Goal: Task Accomplishment & Management: Use online tool/utility

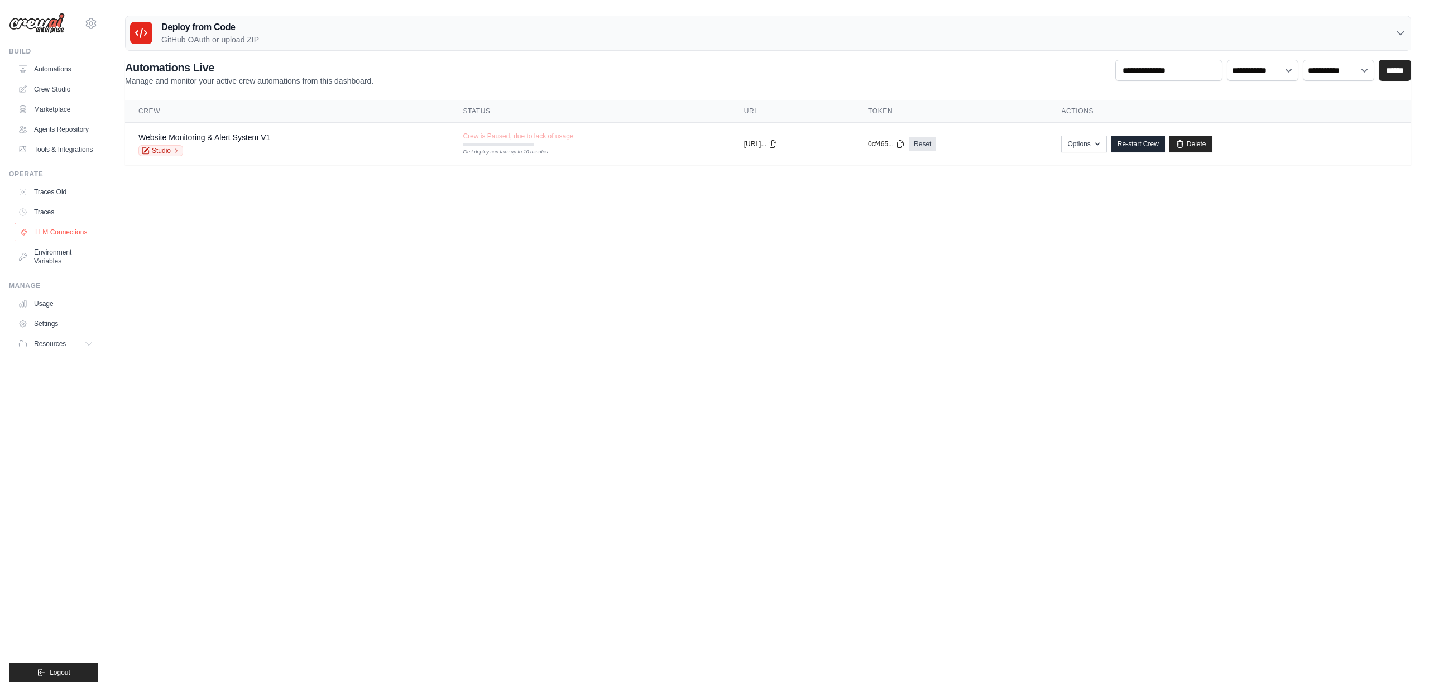
click at [54, 233] on link "LLM Connections" at bounding box center [57, 232] width 84 height 18
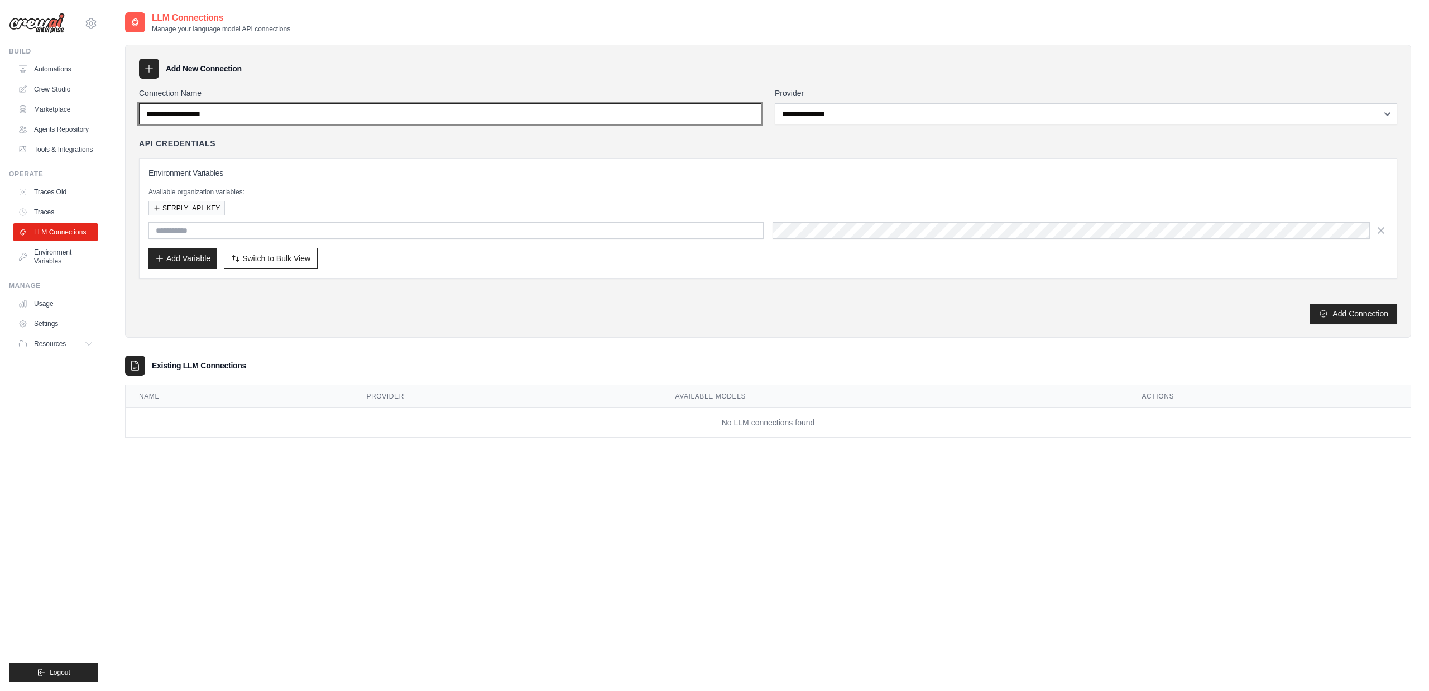
click at [240, 113] on input "Connection Name" at bounding box center [450, 113] width 623 height 21
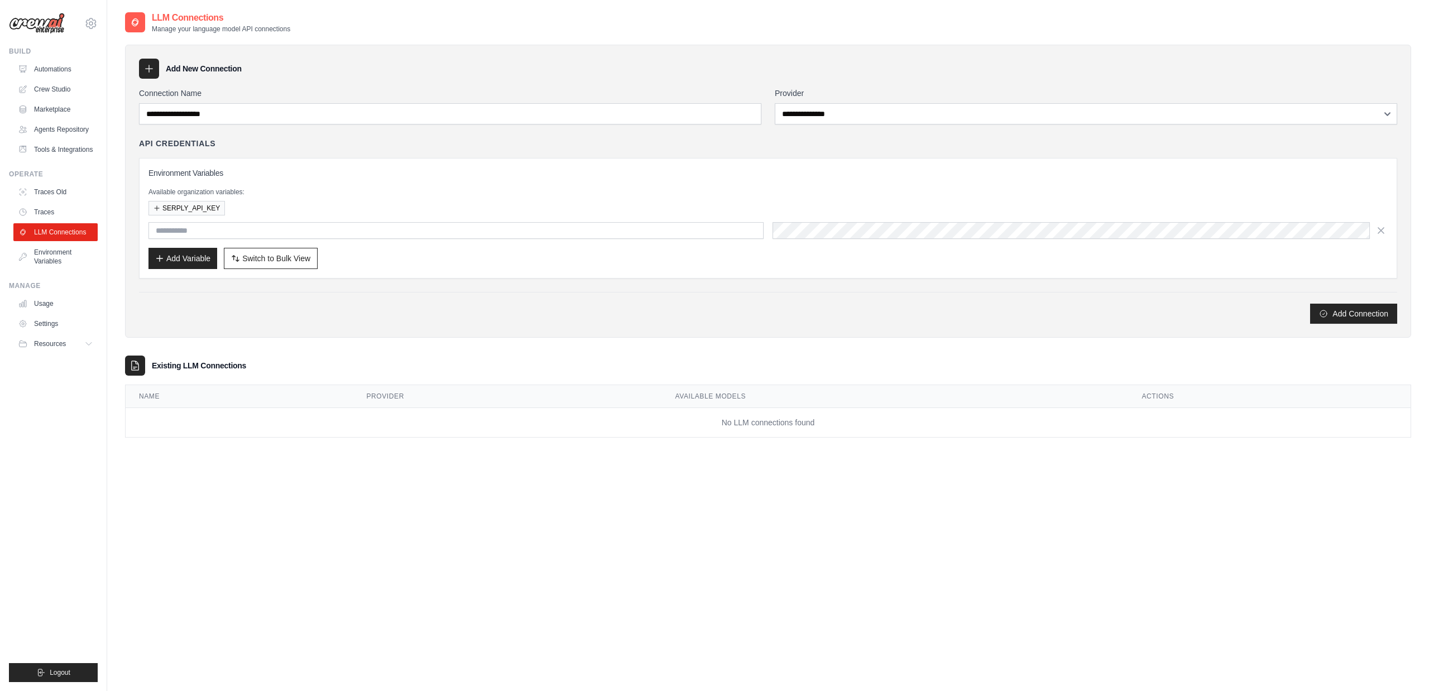
click at [688, 102] on div "**********" at bounding box center [1086, 106] width 623 height 37
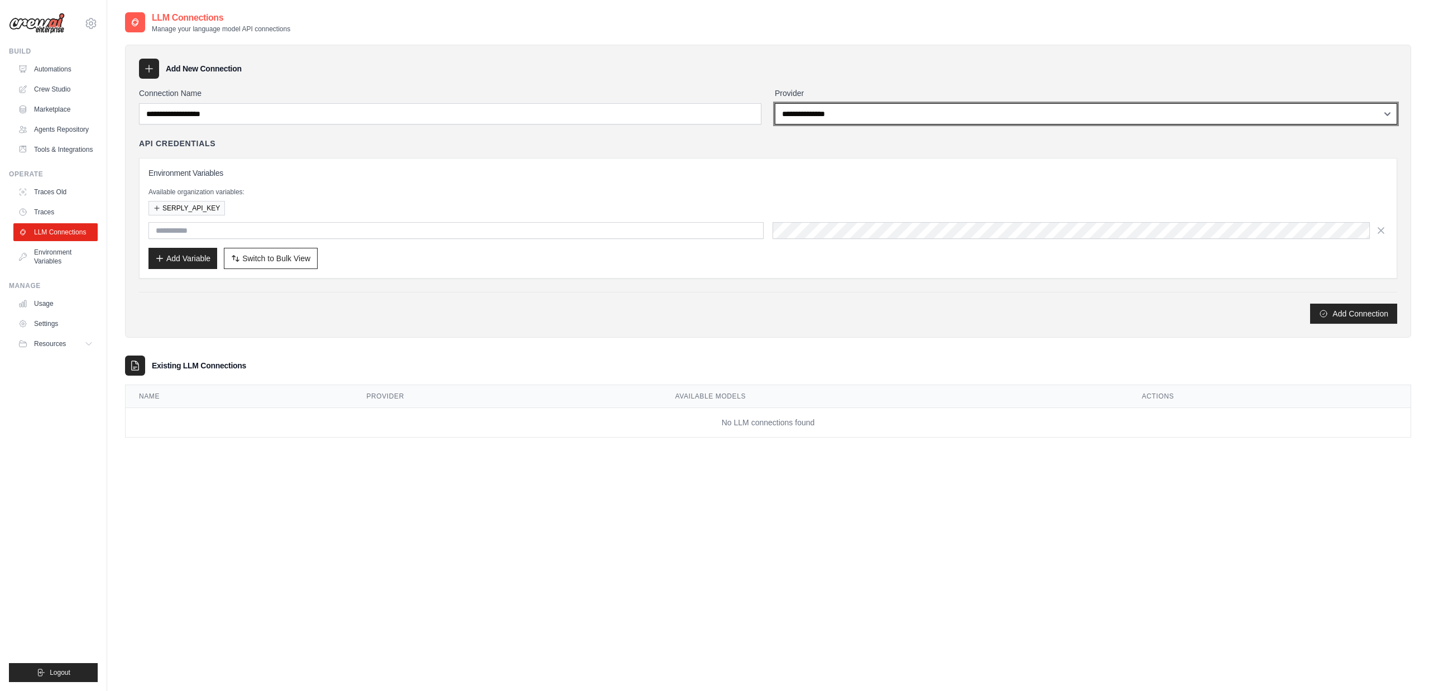
click at [688, 113] on select "**********" at bounding box center [1086, 113] width 623 height 21
click at [688, 103] on select "**********" at bounding box center [1086, 113] width 623 height 21
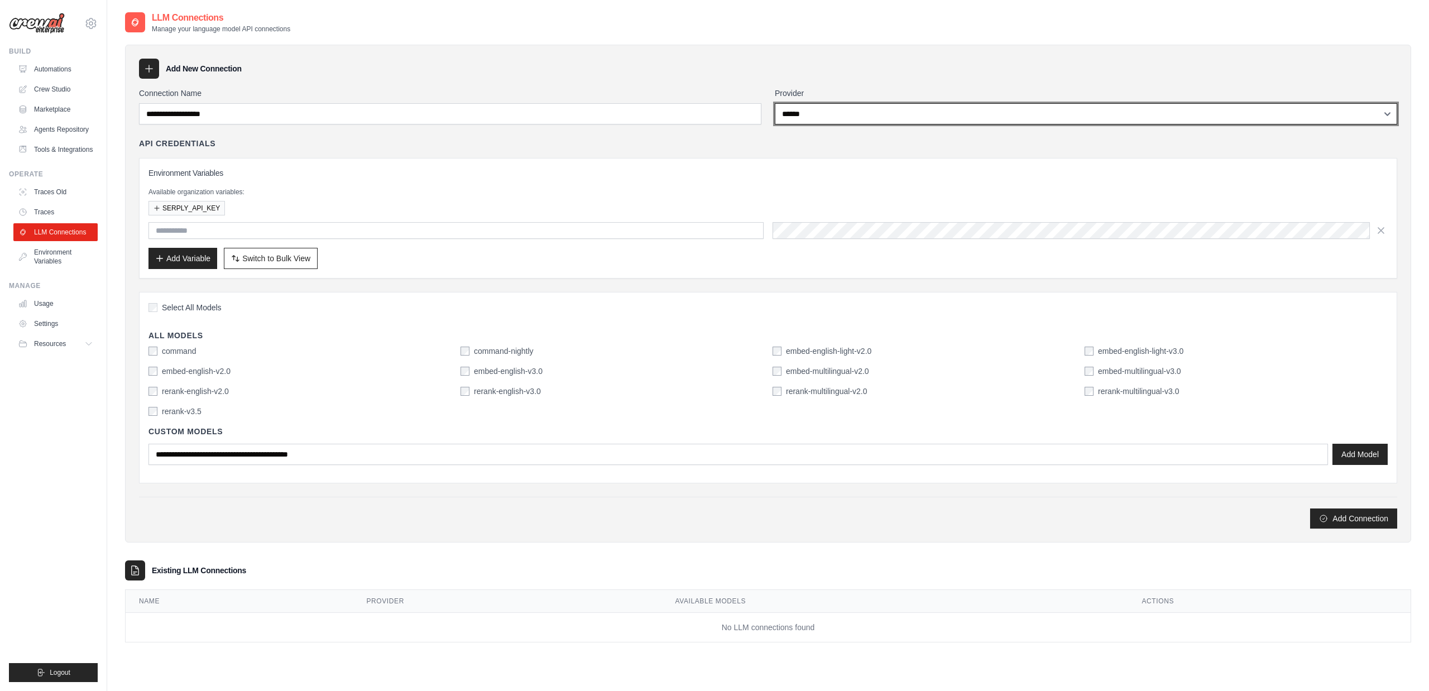
click at [688, 122] on select "**********" at bounding box center [1086, 113] width 623 height 21
select select "*********"
click at [688, 103] on select "**********" at bounding box center [1086, 113] width 623 height 21
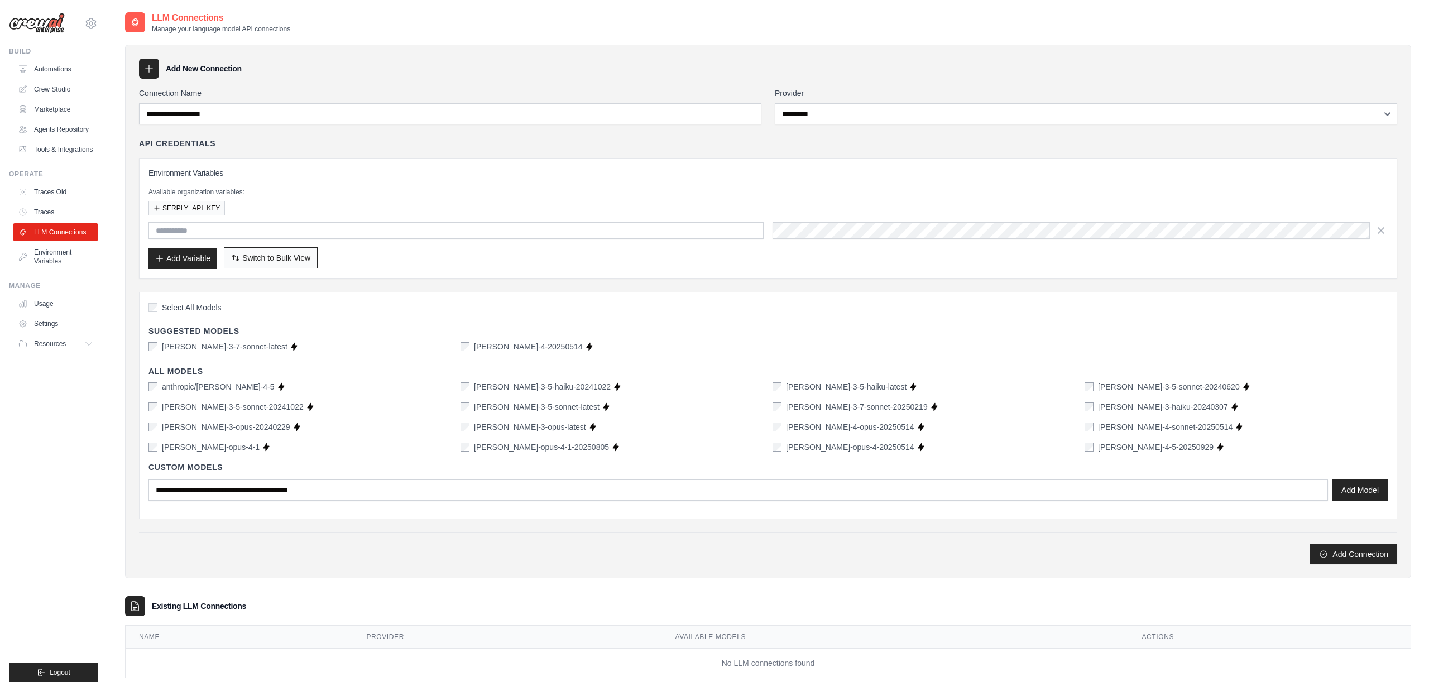
click at [270, 259] on span "Switch to Bulk View" at bounding box center [276, 257] width 68 height 11
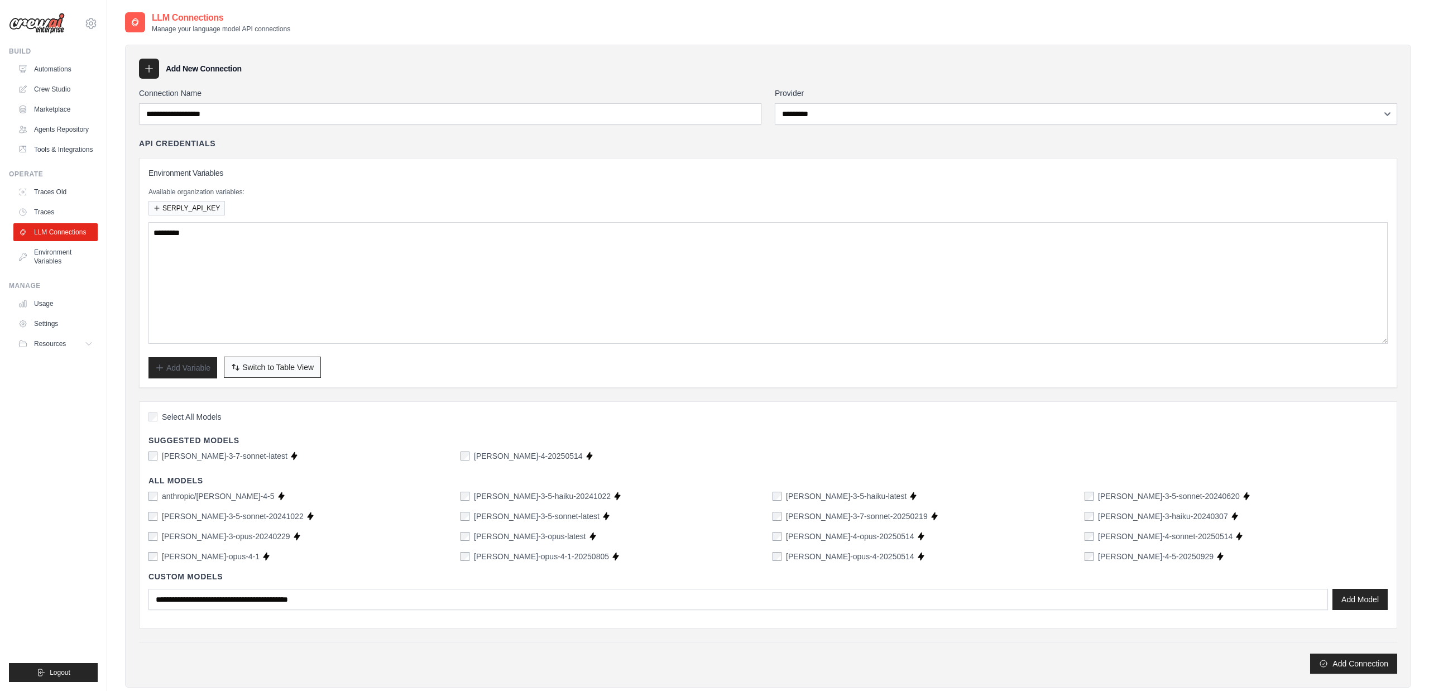
click at [274, 365] on span "Switch to Table View" at bounding box center [277, 367] width 71 height 11
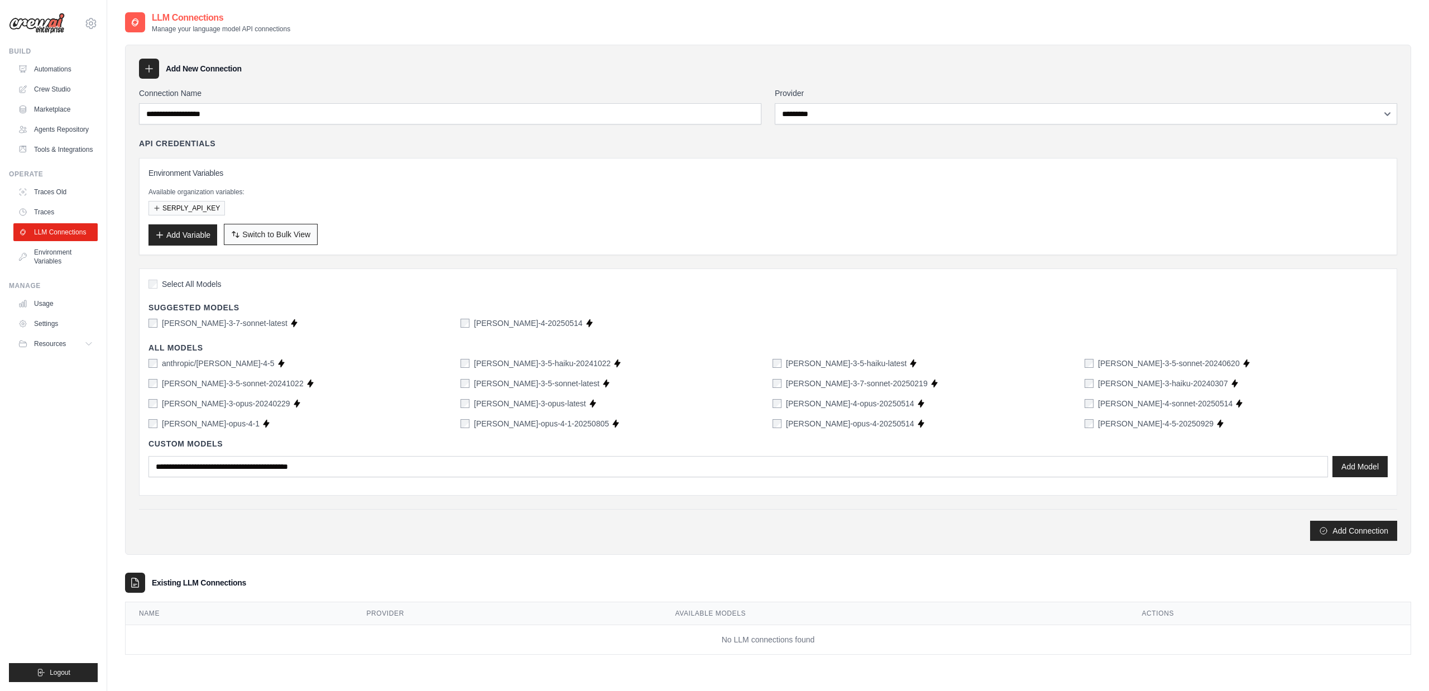
click at [293, 237] on span "Switch to Bulk View" at bounding box center [276, 234] width 68 height 11
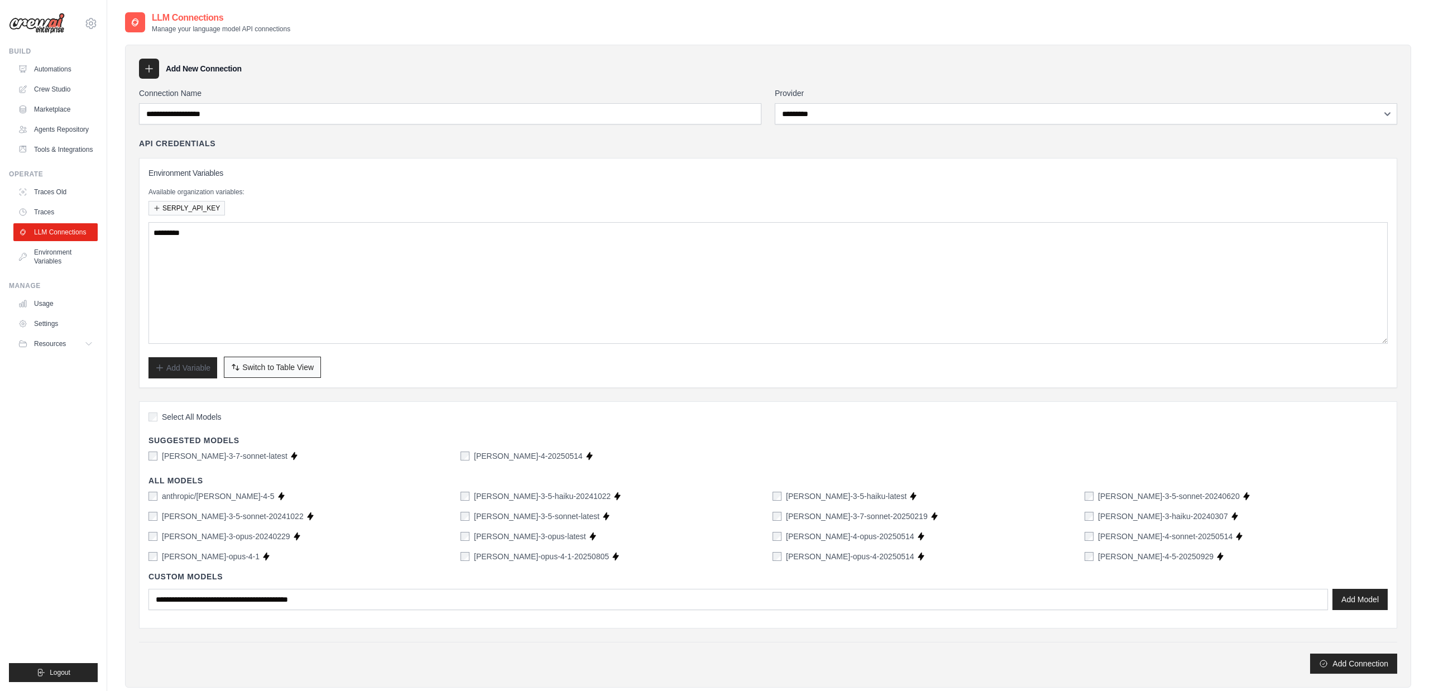
click at [276, 366] on span "Switch to Table View" at bounding box center [277, 367] width 71 height 11
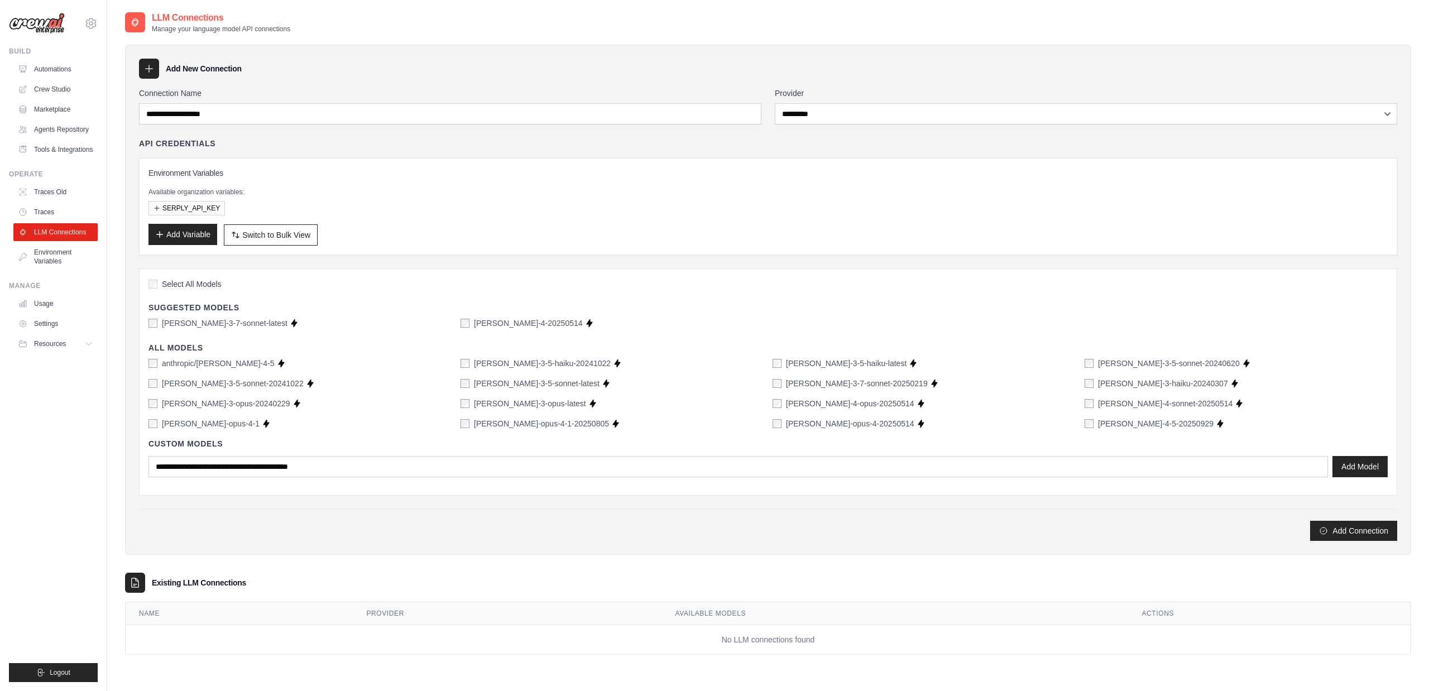
click at [195, 237] on button "Add Variable" at bounding box center [183, 234] width 69 height 21
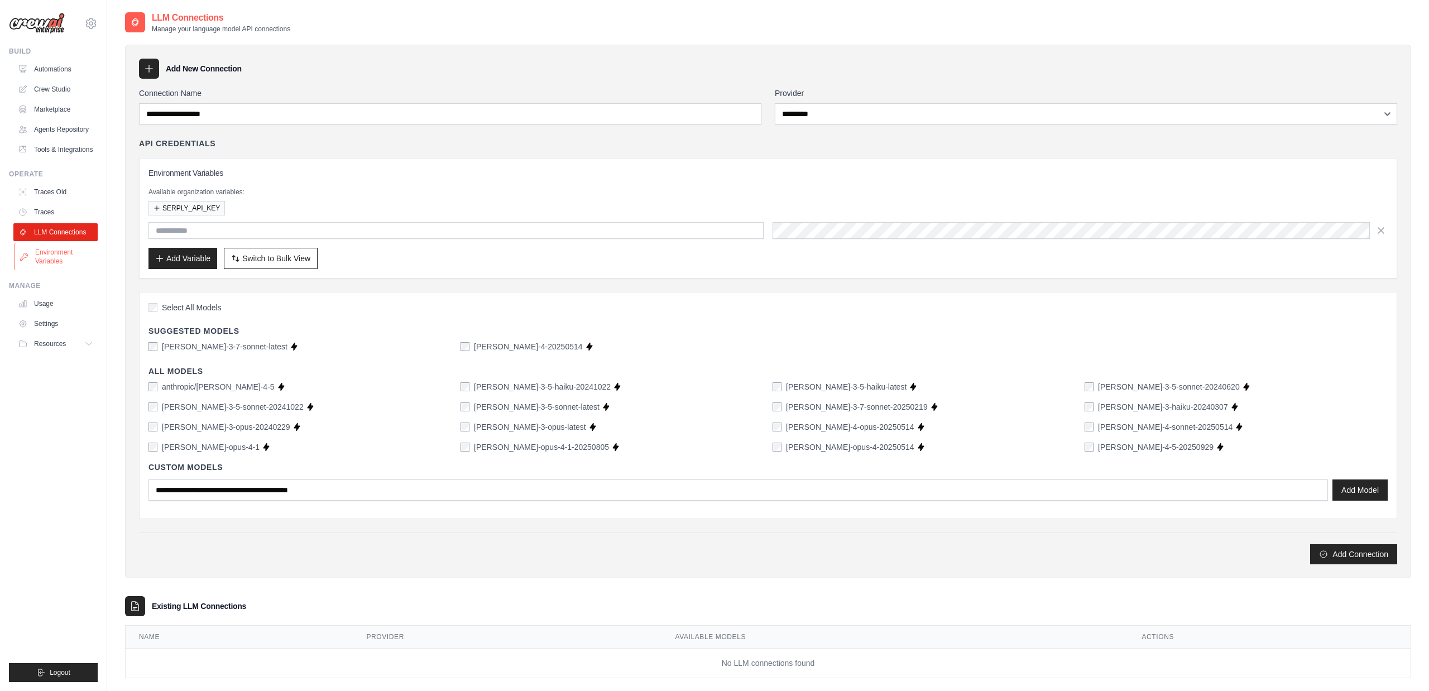
click at [55, 252] on link "Environment Variables" at bounding box center [57, 256] width 84 height 27
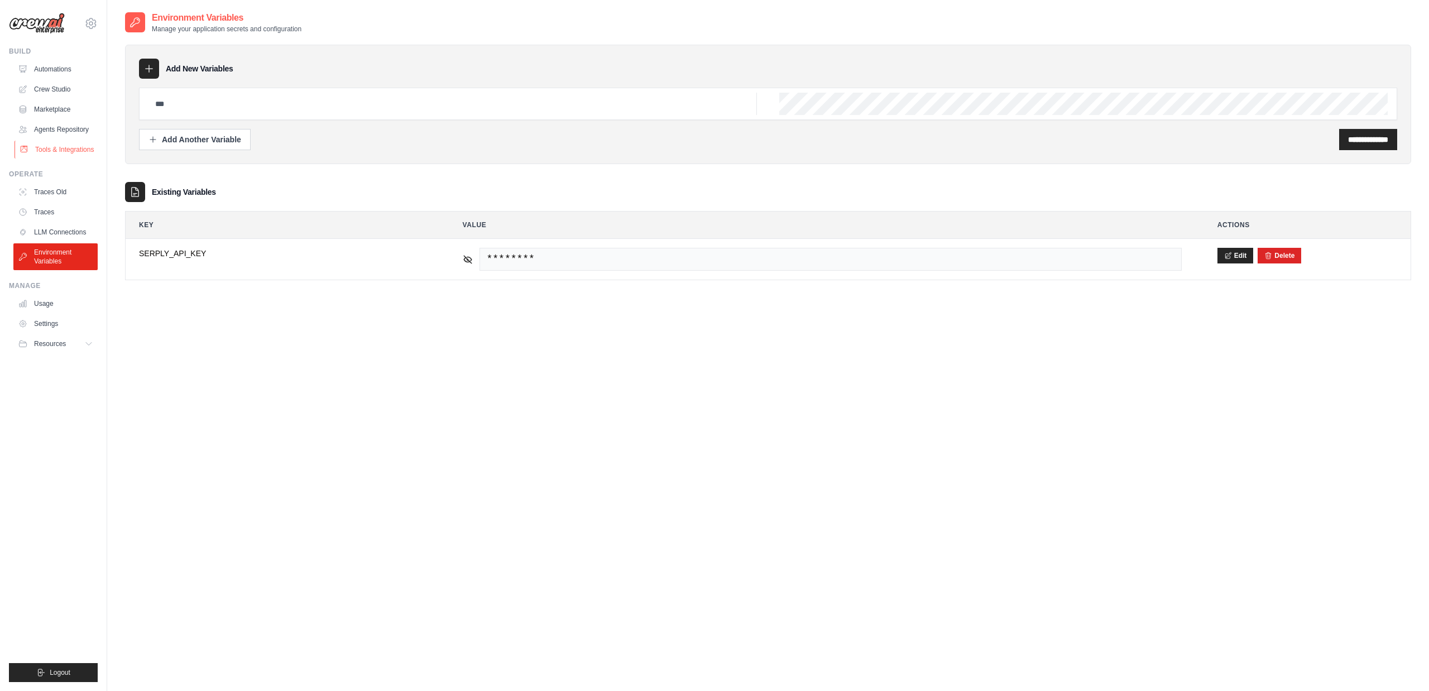
click at [55, 153] on link "Tools & Integrations" at bounding box center [57, 150] width 84 height 18
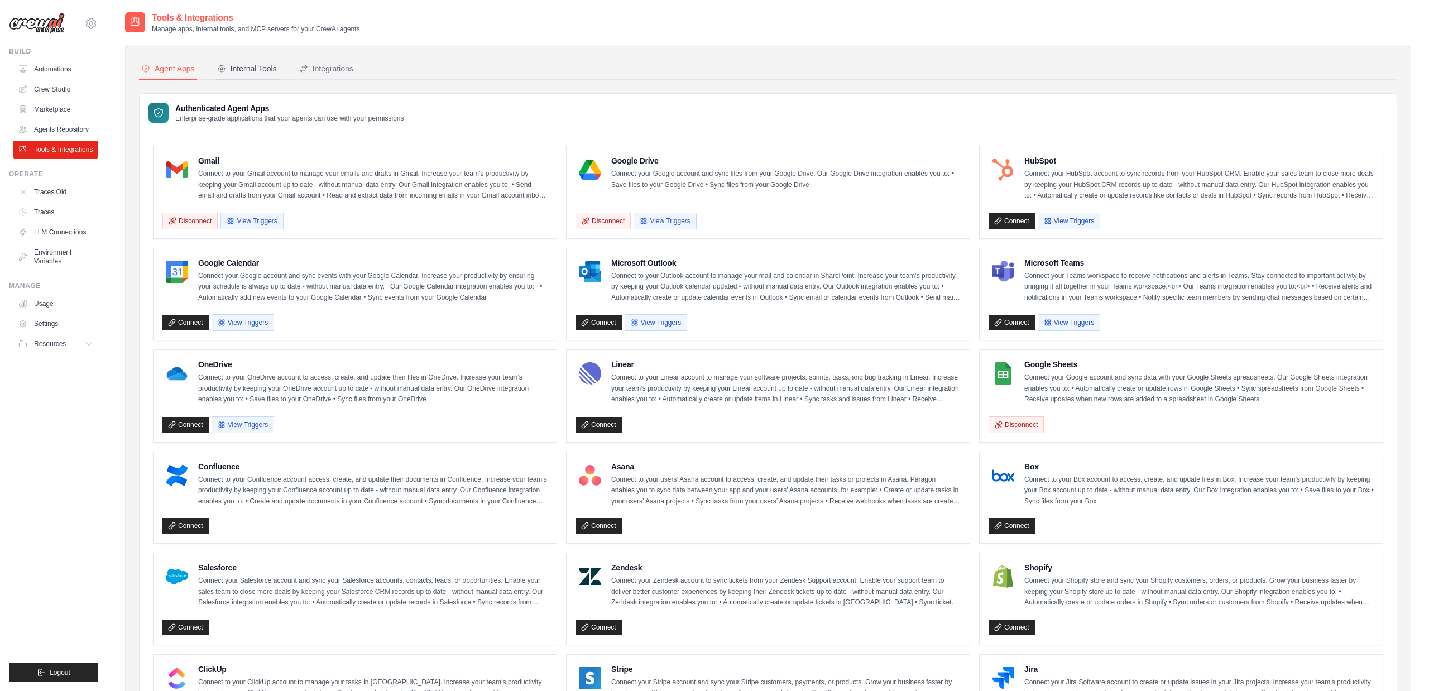
click at [247, 60] on button "Internal Tools" at bounding box center [247, 69] width 64 height 21
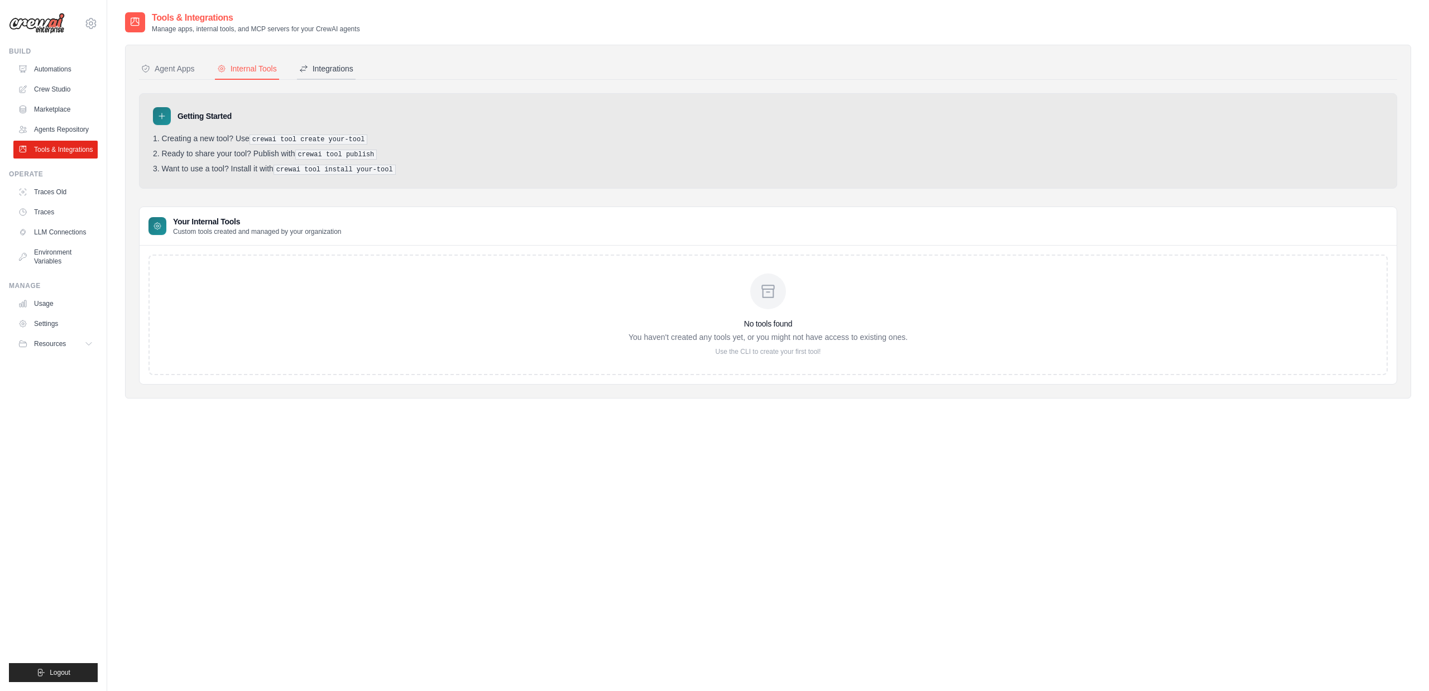
click at [343, 78] on button "Integrations" at bounding box center [326, 69] width 59 height 21
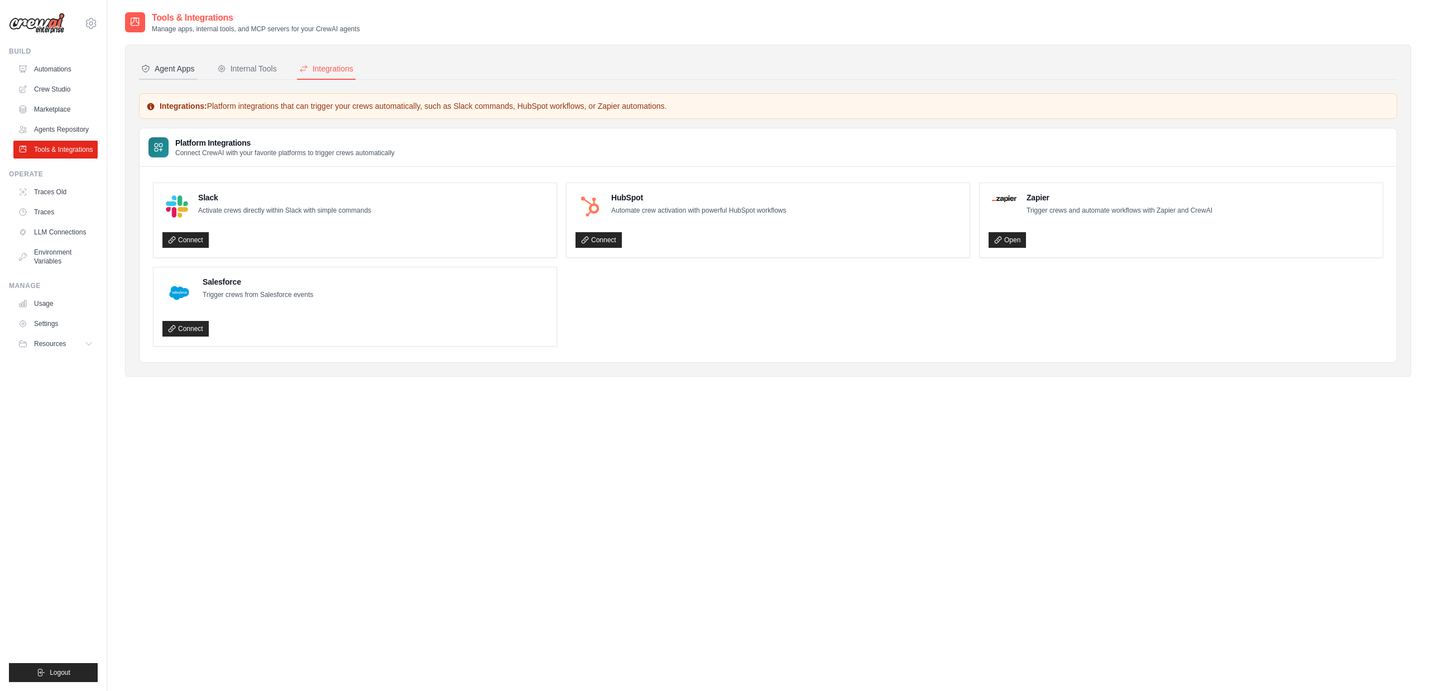
click at [170, 63] on button "Agent Apps" at bounding box center [168, 69] width 58 height 21
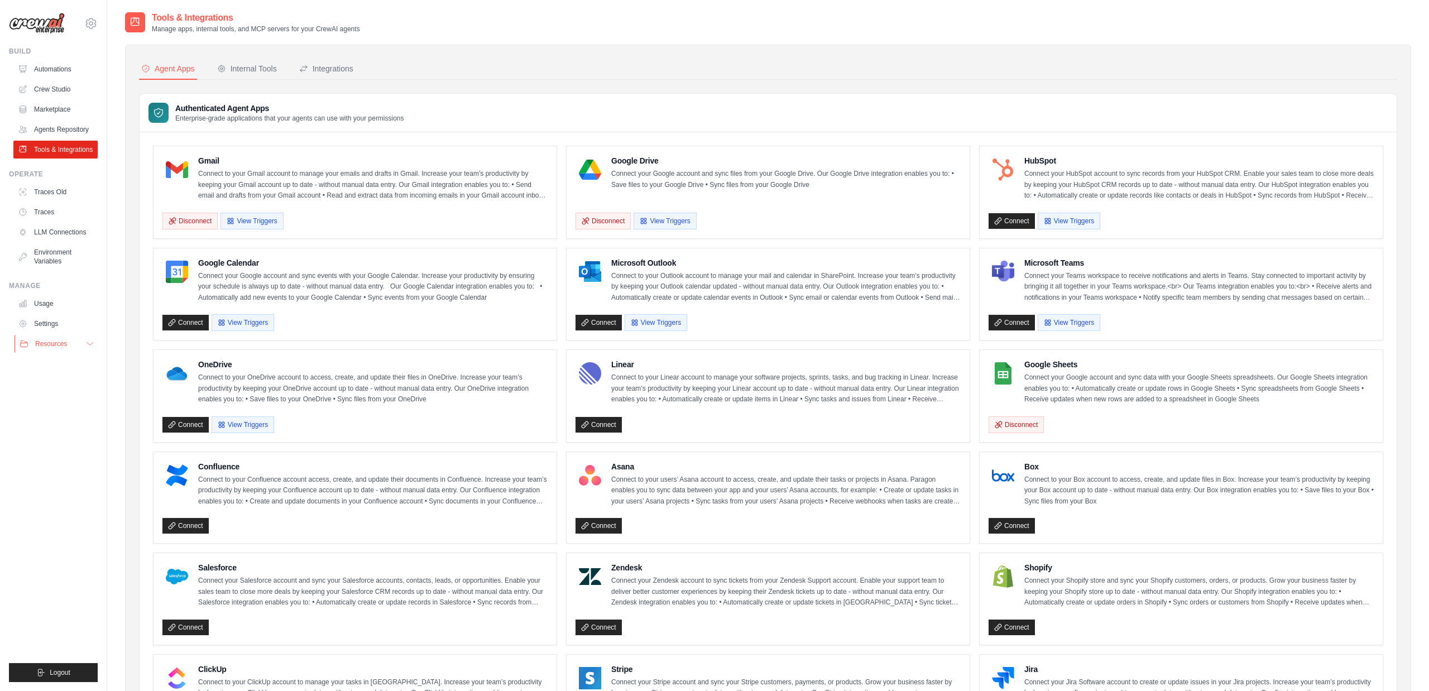
click at [67, 346] on button "Resources" at bounding box center [57, 344] width 84 height 18
click at [51, 107] on link "Marketplace" at bounding box center [57, 109] width 84 height 18
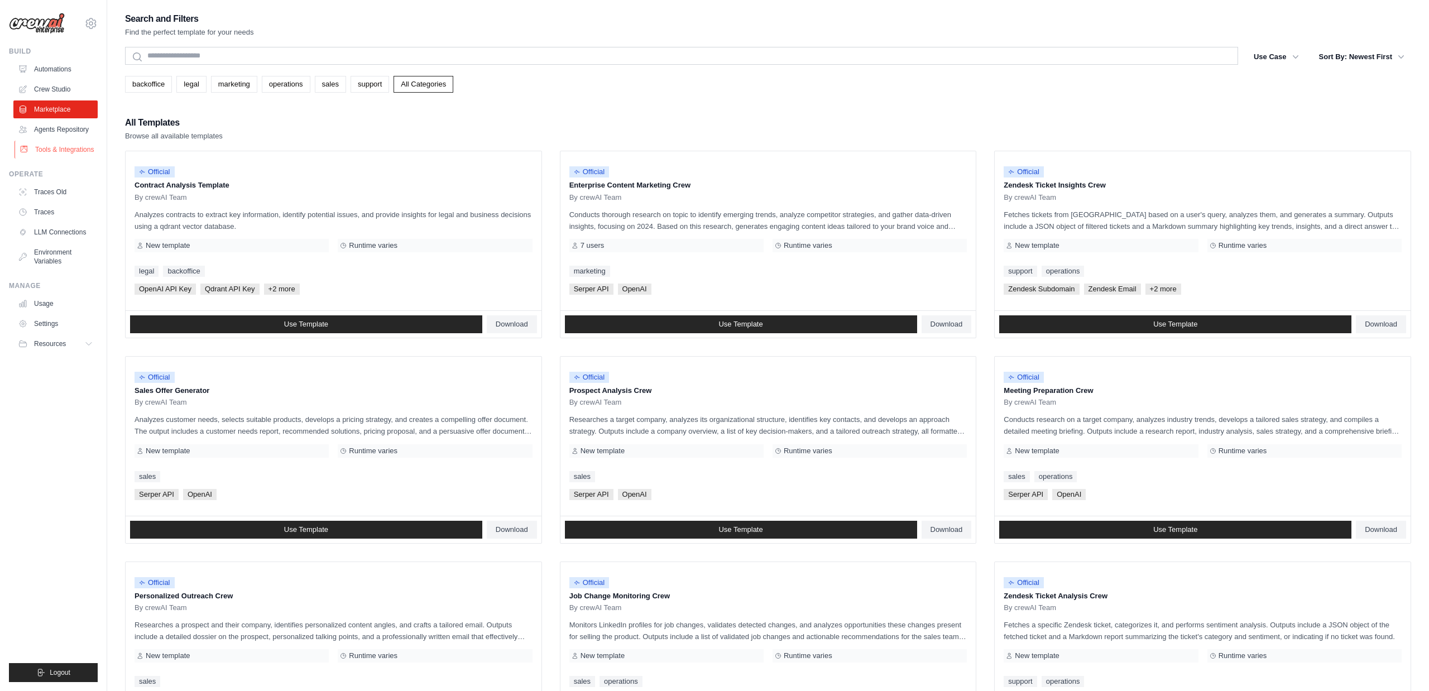
click at [51, 156] on link "Tools & Integrations" at bounding box center [57, 150] width 84 height 18
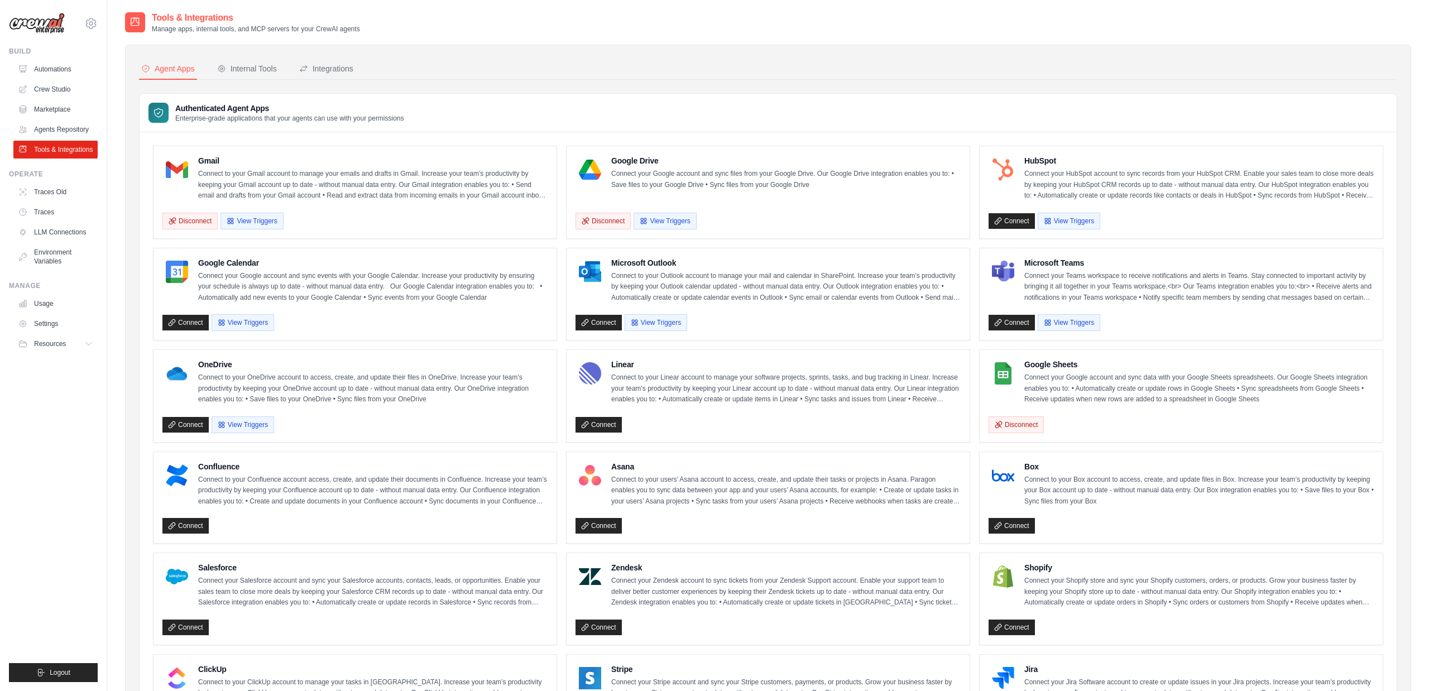
click at [53, 79] on ul "Automations Crew Studio Marketplace Agents Repository Tools & Integrations" at bounding box center [55, 109] width 84 height 98
click at [51, 71] on link "Automations" at bounding box center [57, 69] width 84 height 18
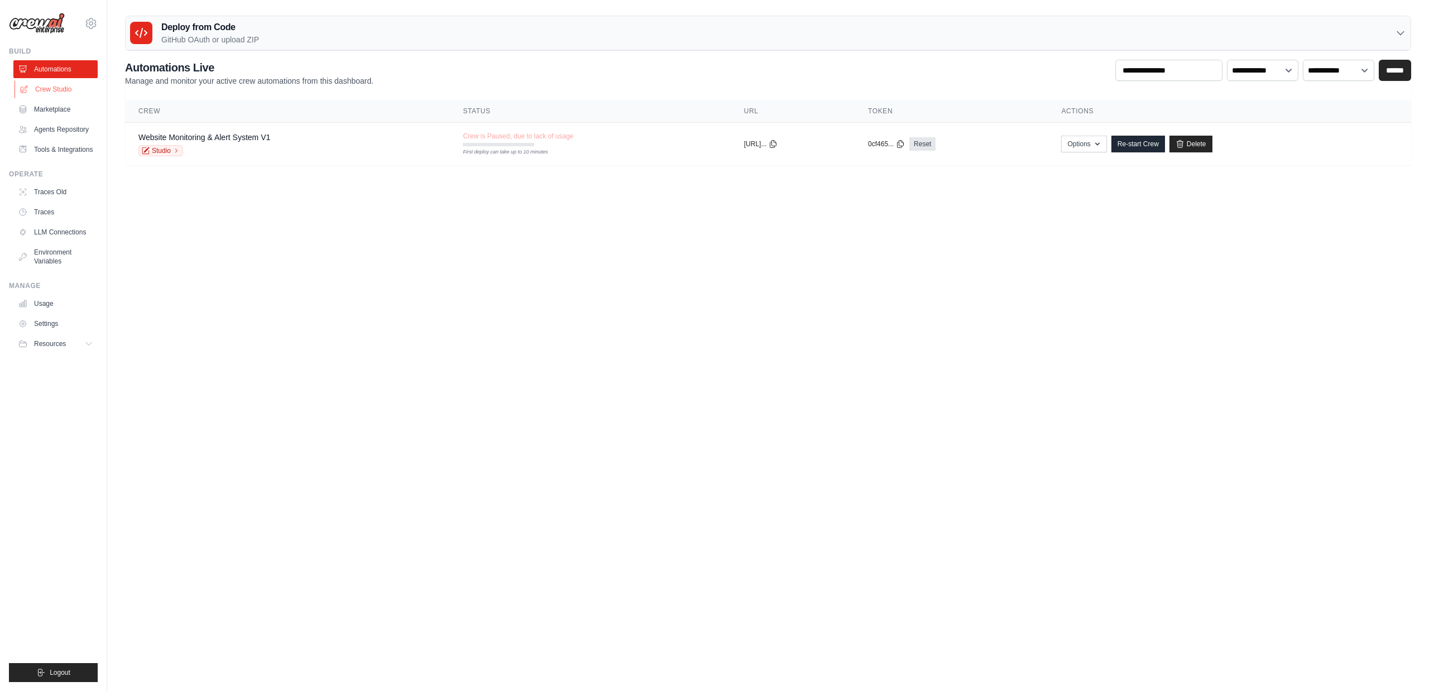
click at [46, 88] on link "Crew Studio" at bounding box center [57, 89] width 84 height 18
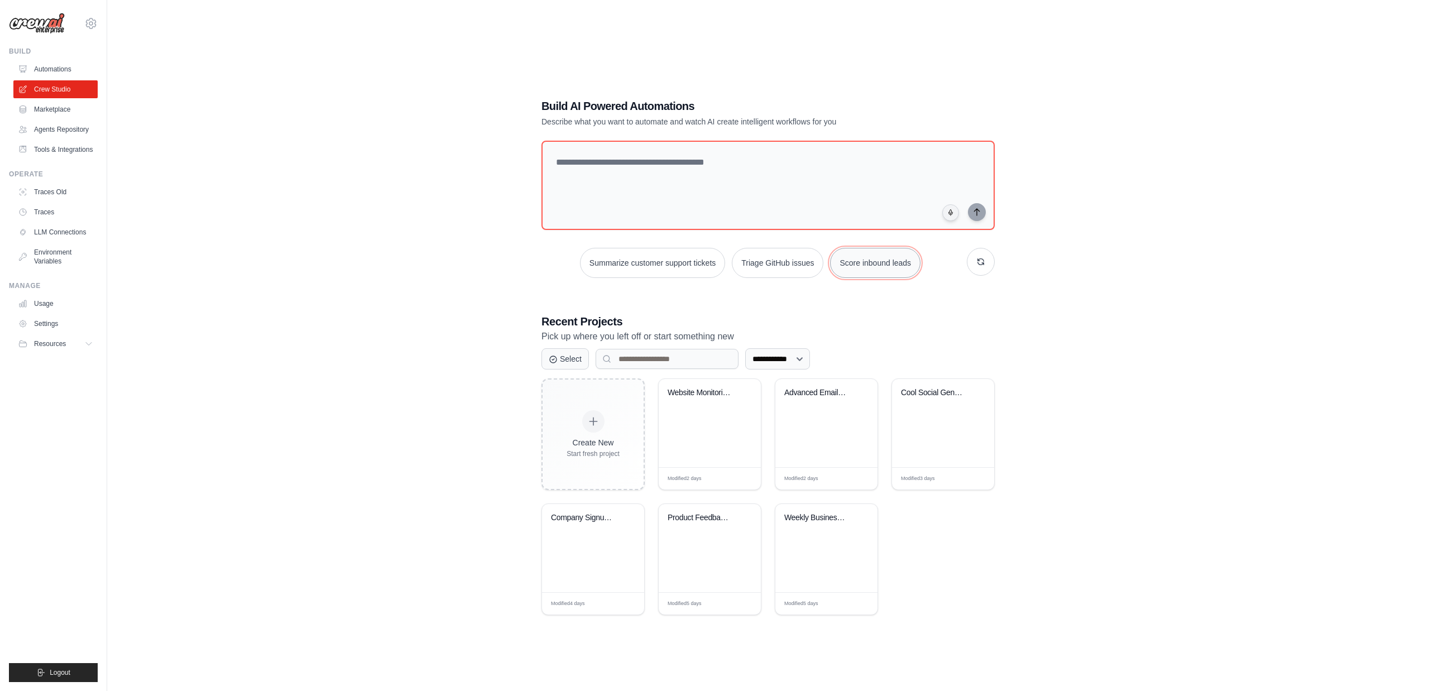
click at [874, 264] on button "Score inbound leads" at bounding box center [875, 263] width 90 height 30
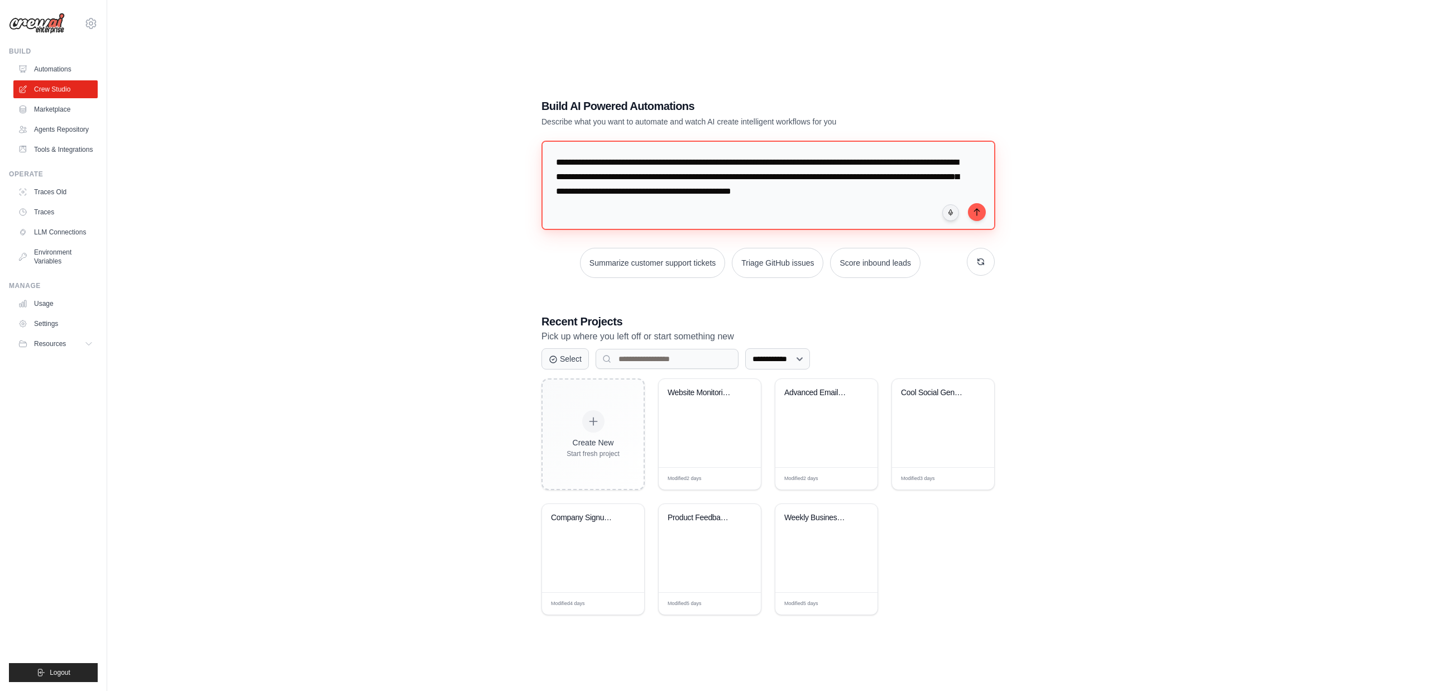
click at [805, 213] on textarea "**********" at bounding box center [769, 185] width 454 height 89
type textarea "**********"
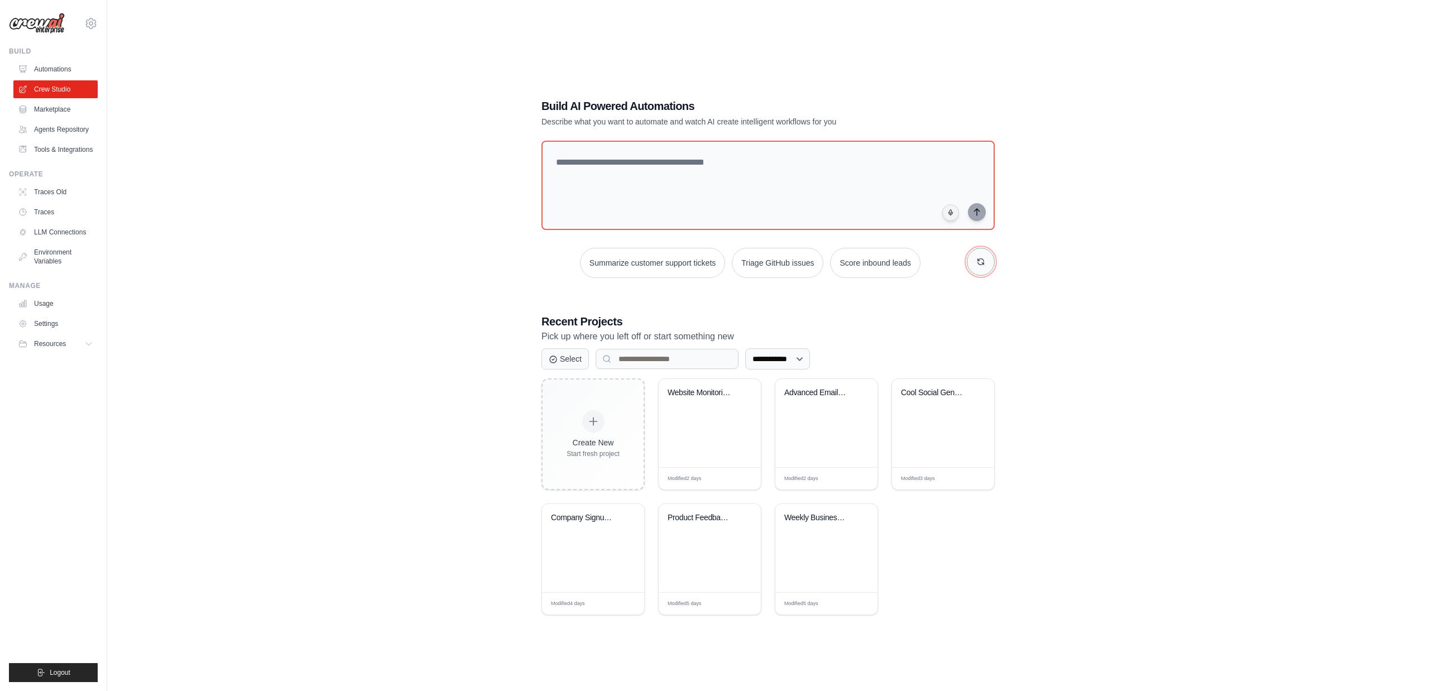
click at [977, 259] on icon "button" at bounding box center [981, 261] width 9 height 9
click at [977, 260] on icon "button" at bounding box center [981, 261] width 9 height 9
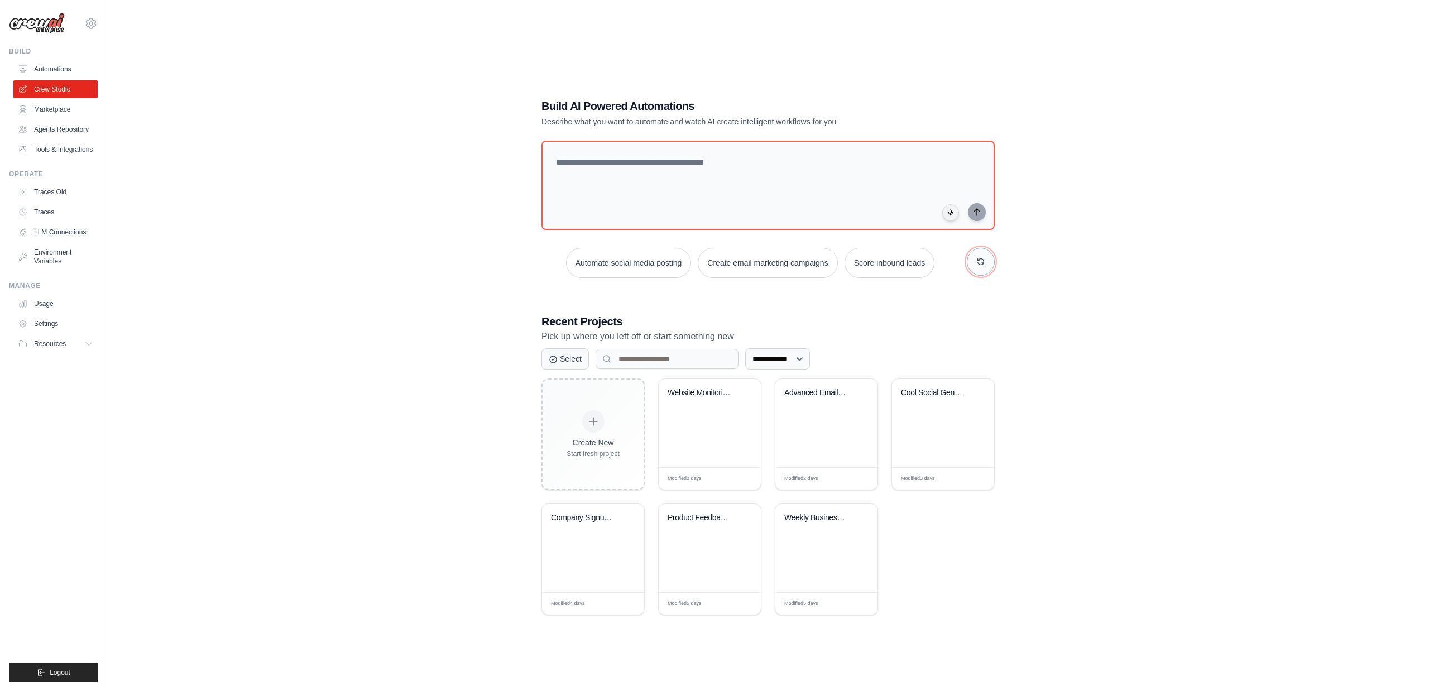
click at [973, 260] on button "button" at bounding box center [981, 262] width 28 height 28
click at [699, 170] on textarea at bounding box center [768, 185] width 453 height 89
type textarea "**********"
click at [46, 67] on link "Automations" at bounding box center [57, 69] width 84 height 18
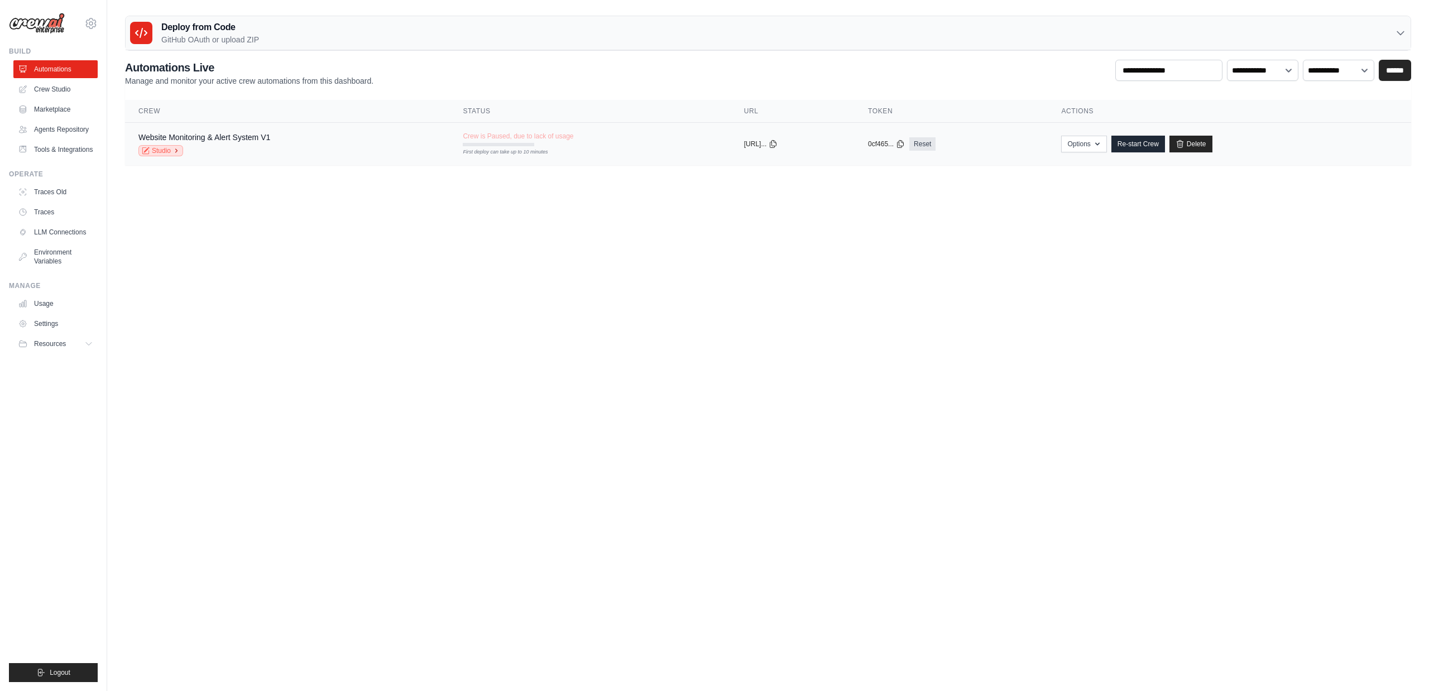
click at [165, 154] on link "Studio" at bounding box center [160, 150] width 45 height 11
click at [51, 87] on link "Crew Studio" at bounding box center [57, 89] width 84 height 18
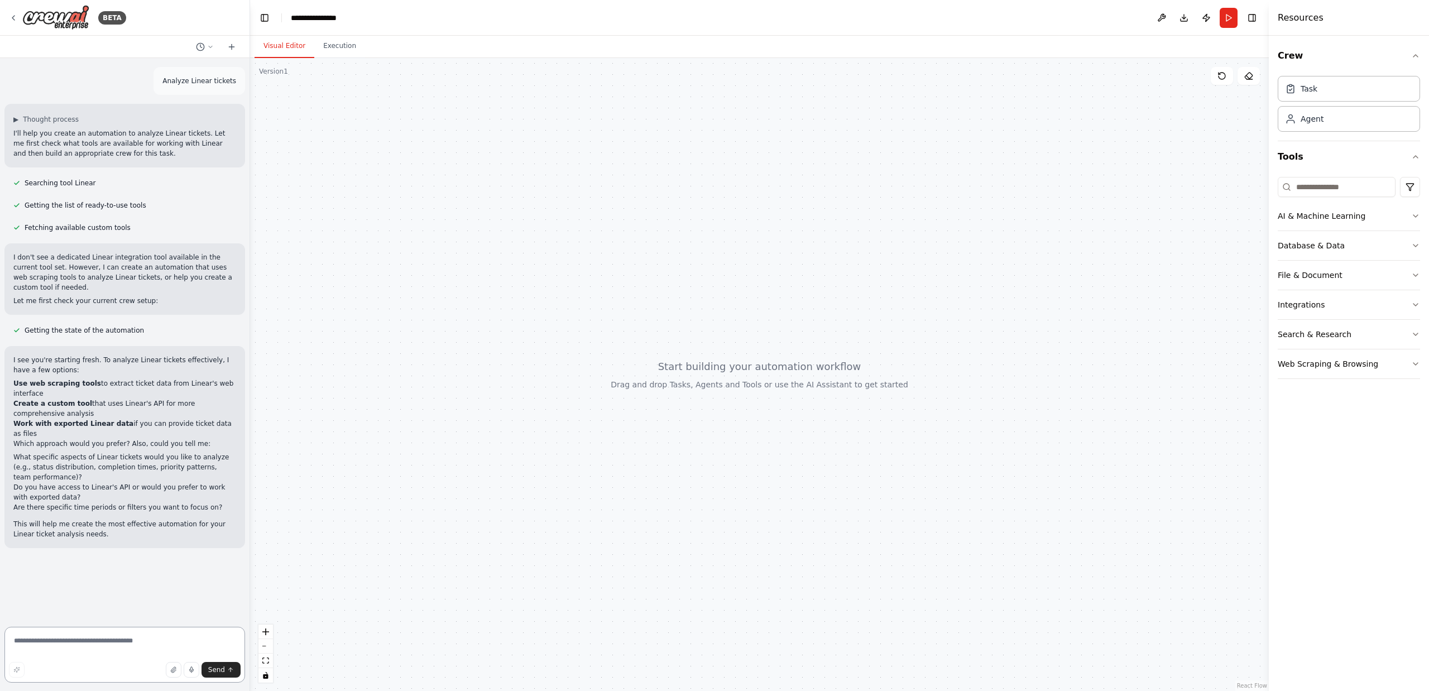
click at [26, 639] on textarea at bounding box center [124, 655] width 241 height 56
type textarea "**********"
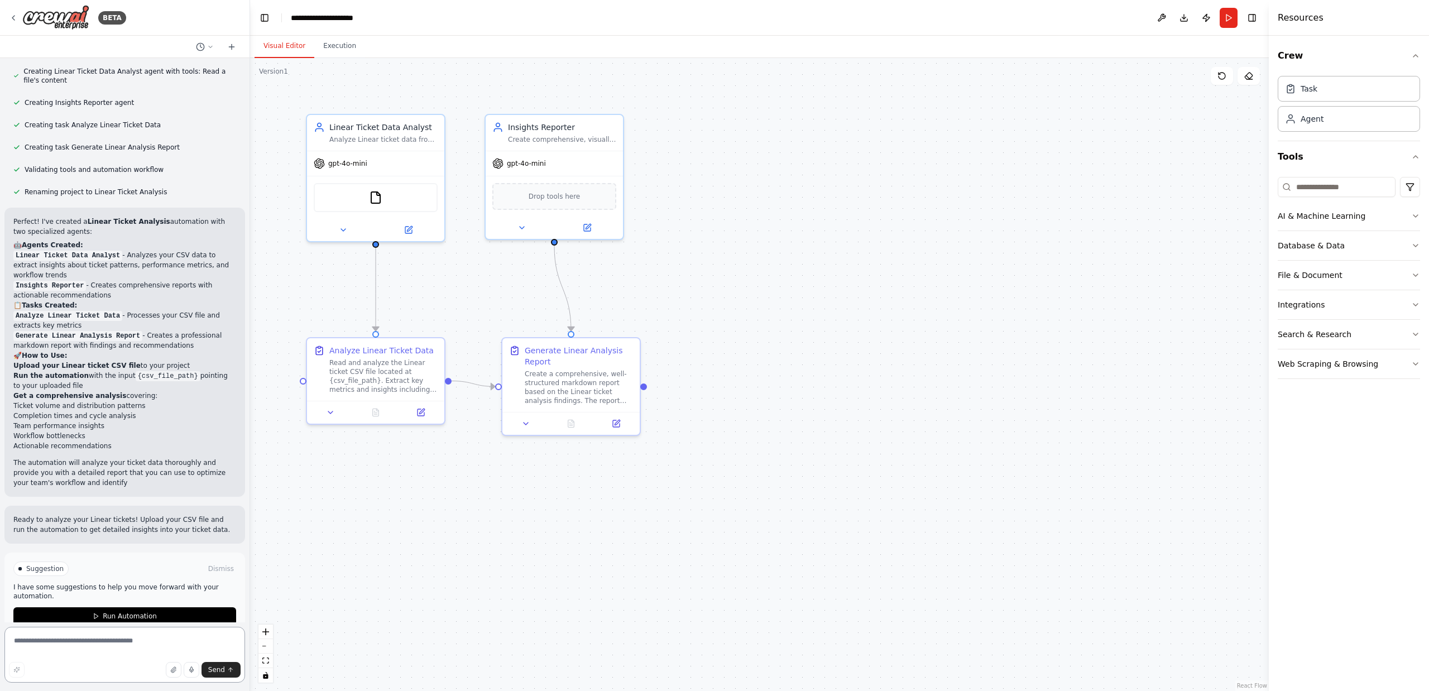
scroll to position [612, 0]
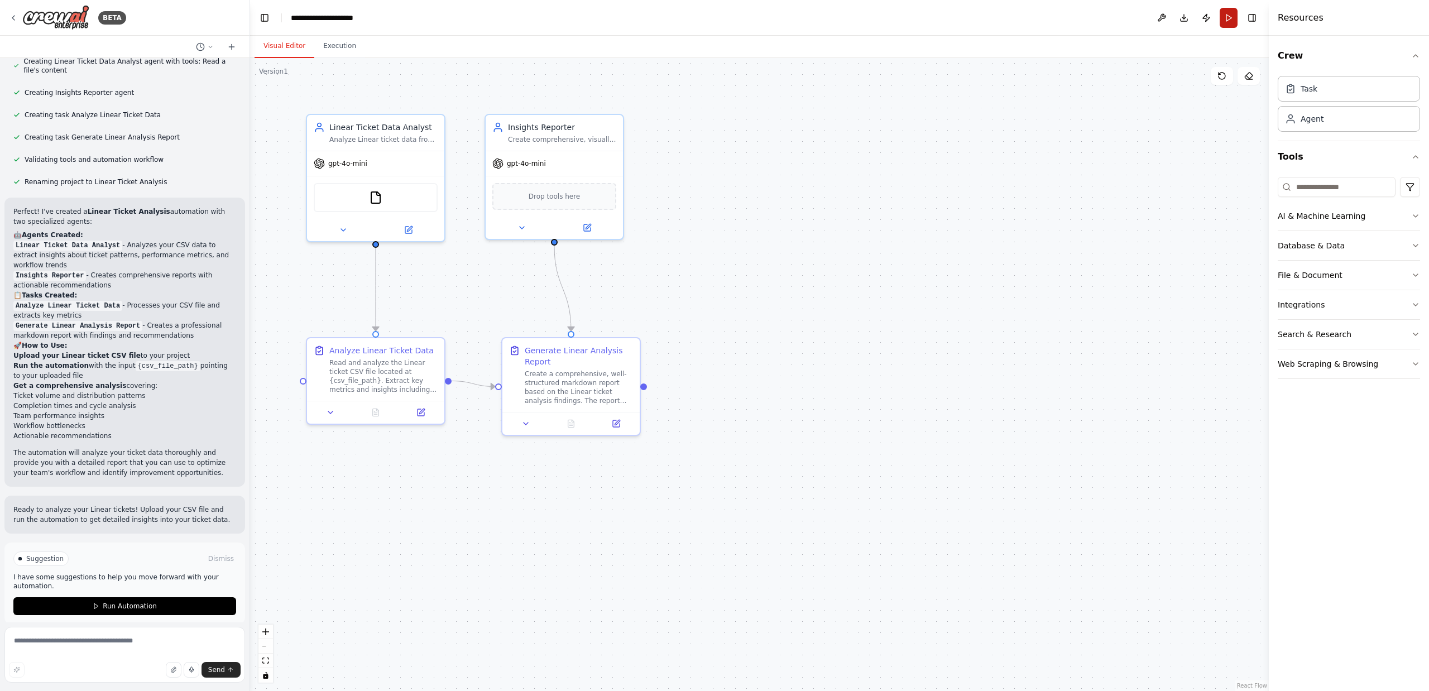
click at [1226, 18] on button "Run" at bounding box center [1229, 18] width 18 height 20
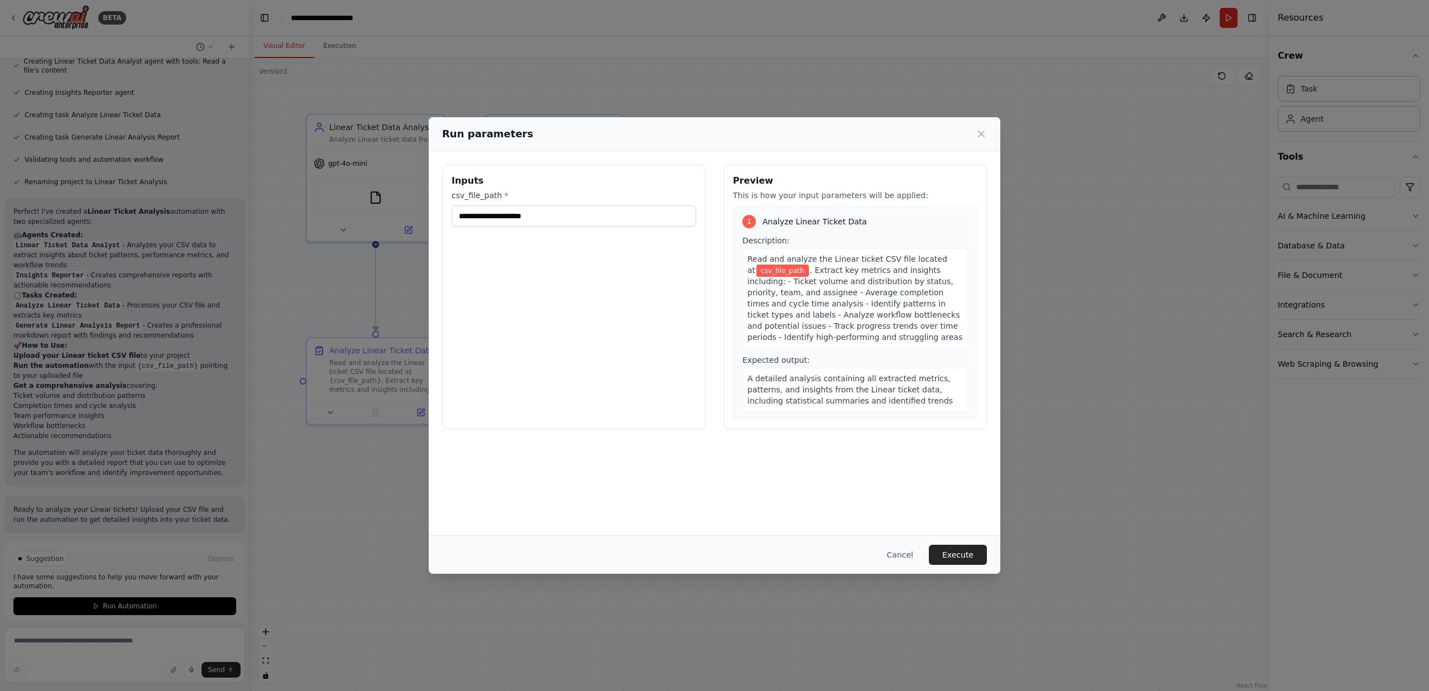
click at [344, 509] on div "Run parameters Inputs csv_file_path * Preview This is how your input parameters…" at bounding box center [714, 345] width 1429 height 691
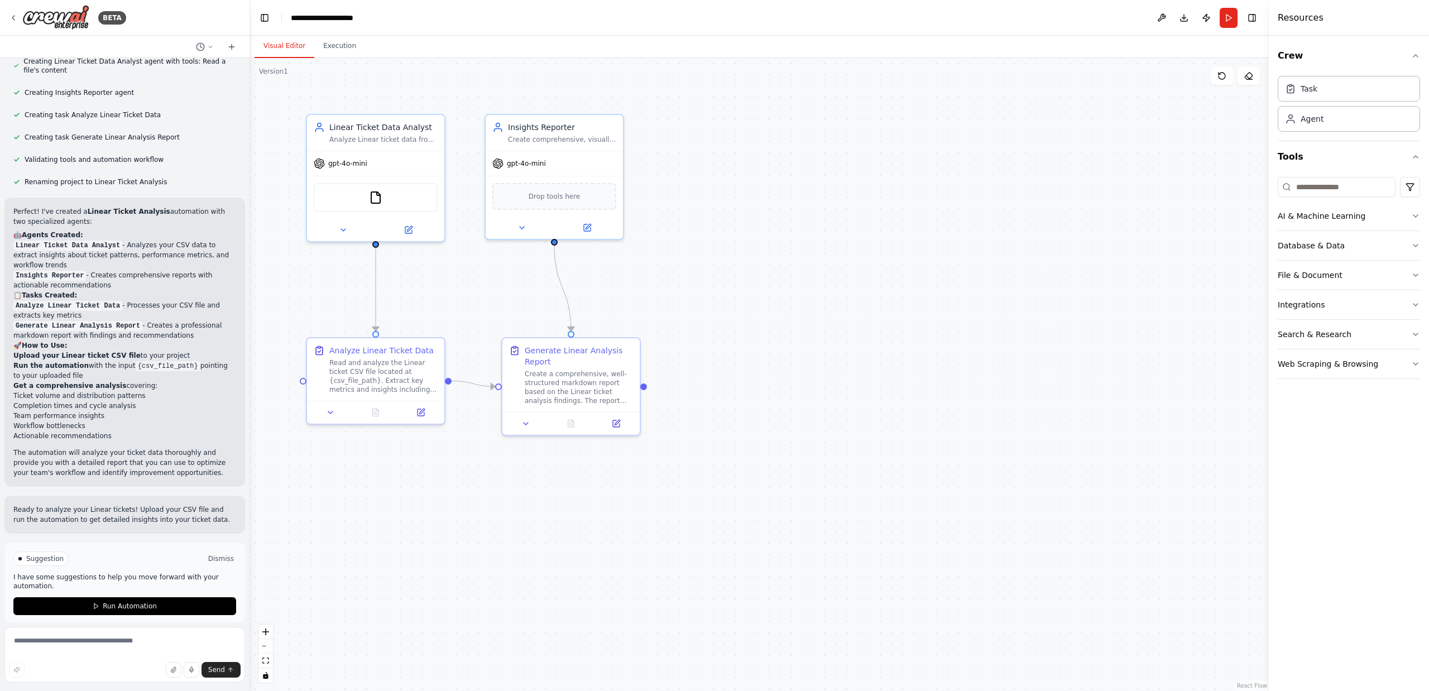
click at [221, 553] on button "Dismiss" at bounding box center [221, 558] width 30 height 11
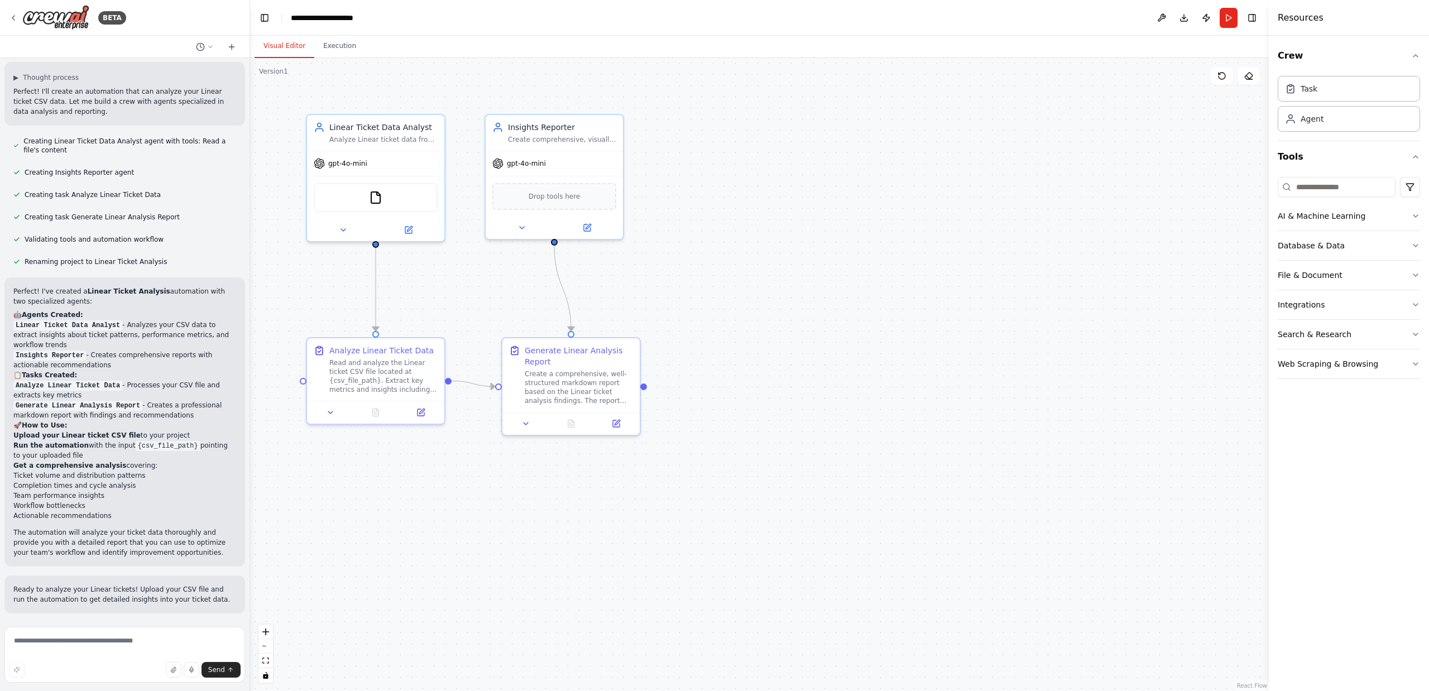
scroll to position [521, 0]
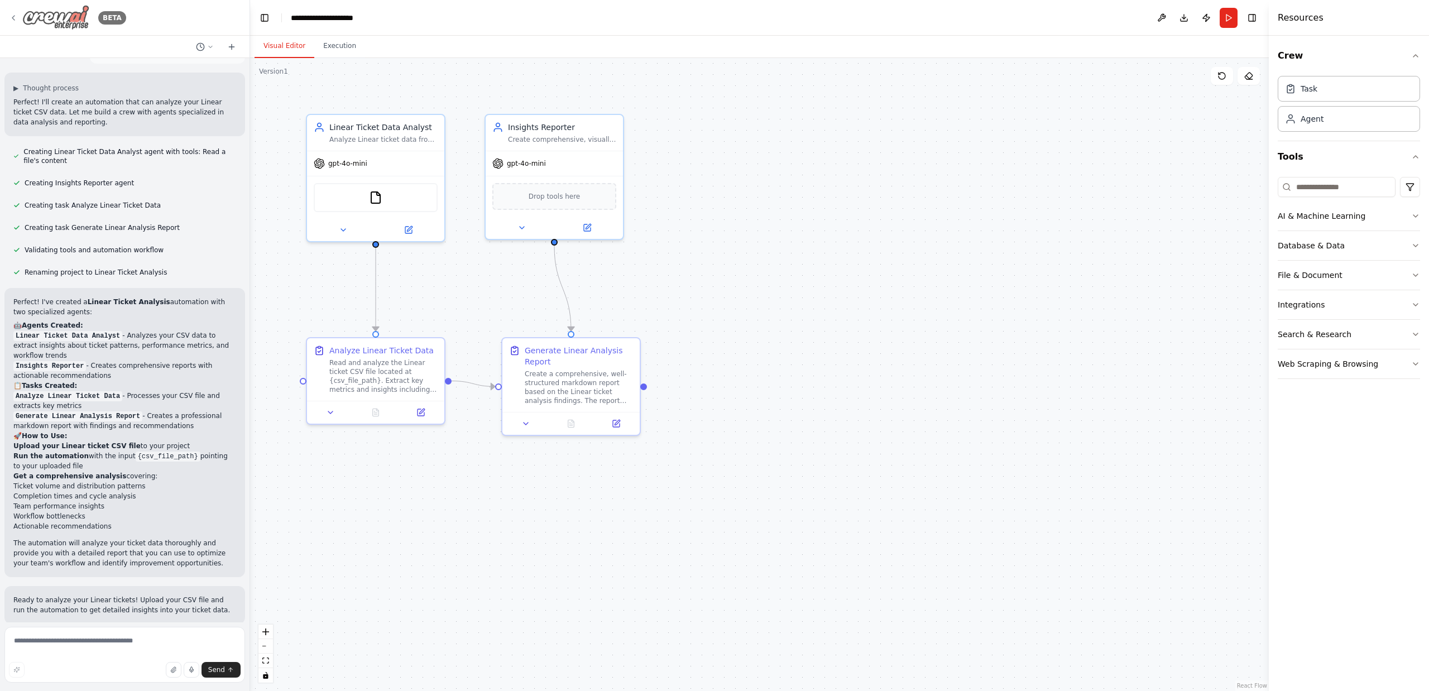
click at [20, 16] on div "BETA" at bounding box center [67, 17] width 117 height 25
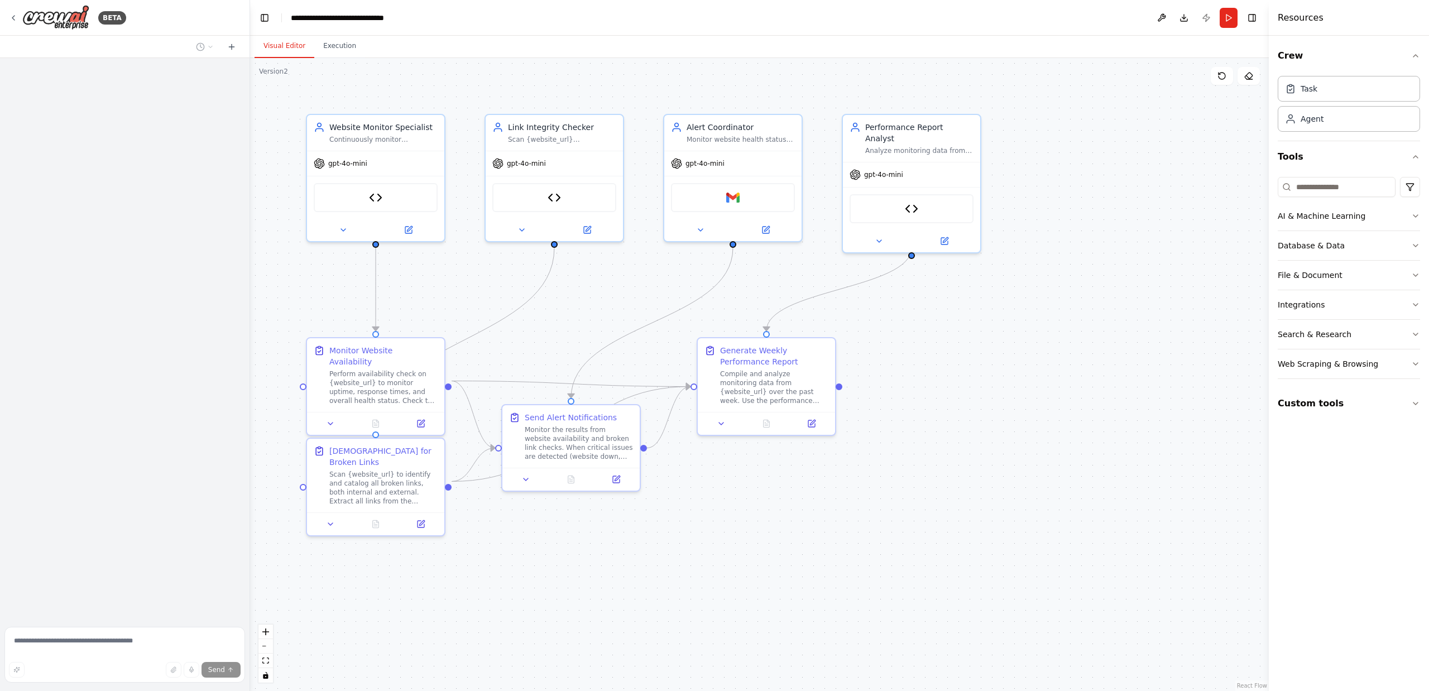
scroll to position [1286, 0]
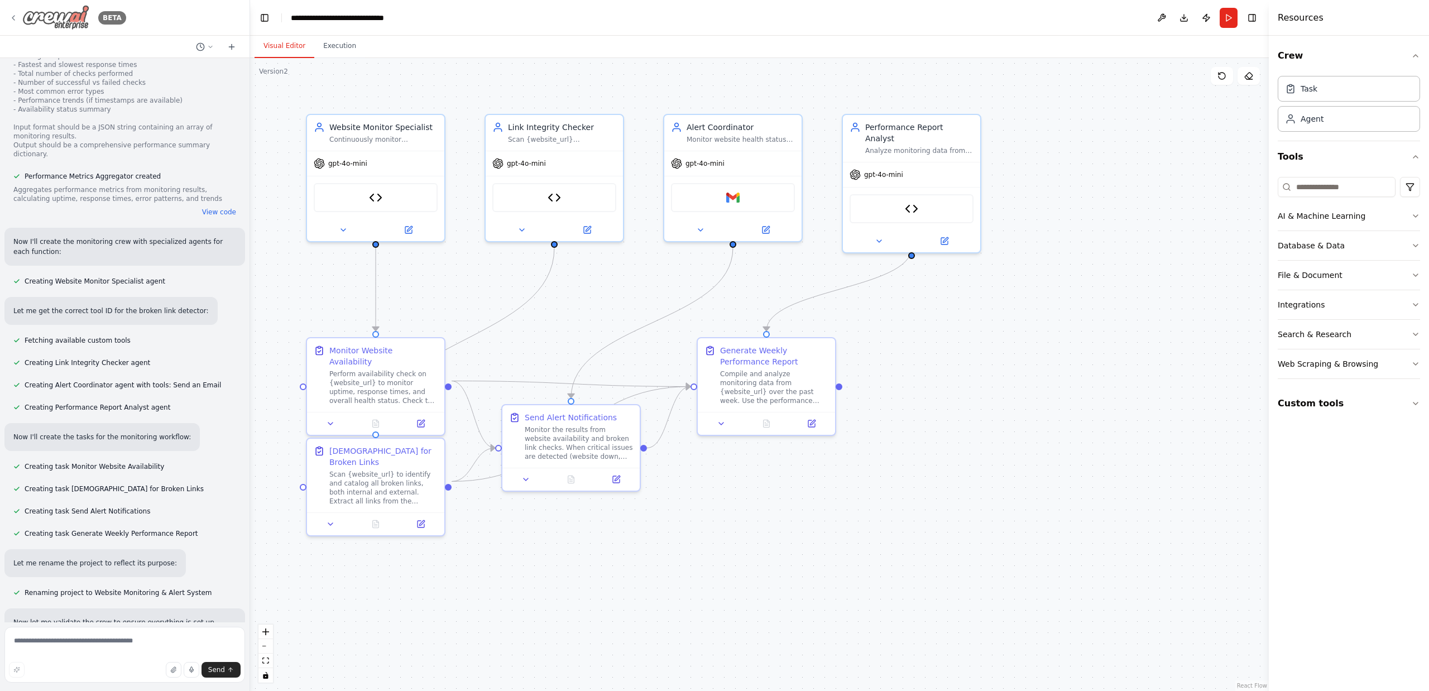
click at [12, 14] on icon at bounding box center [13, 17] width 9 height 9
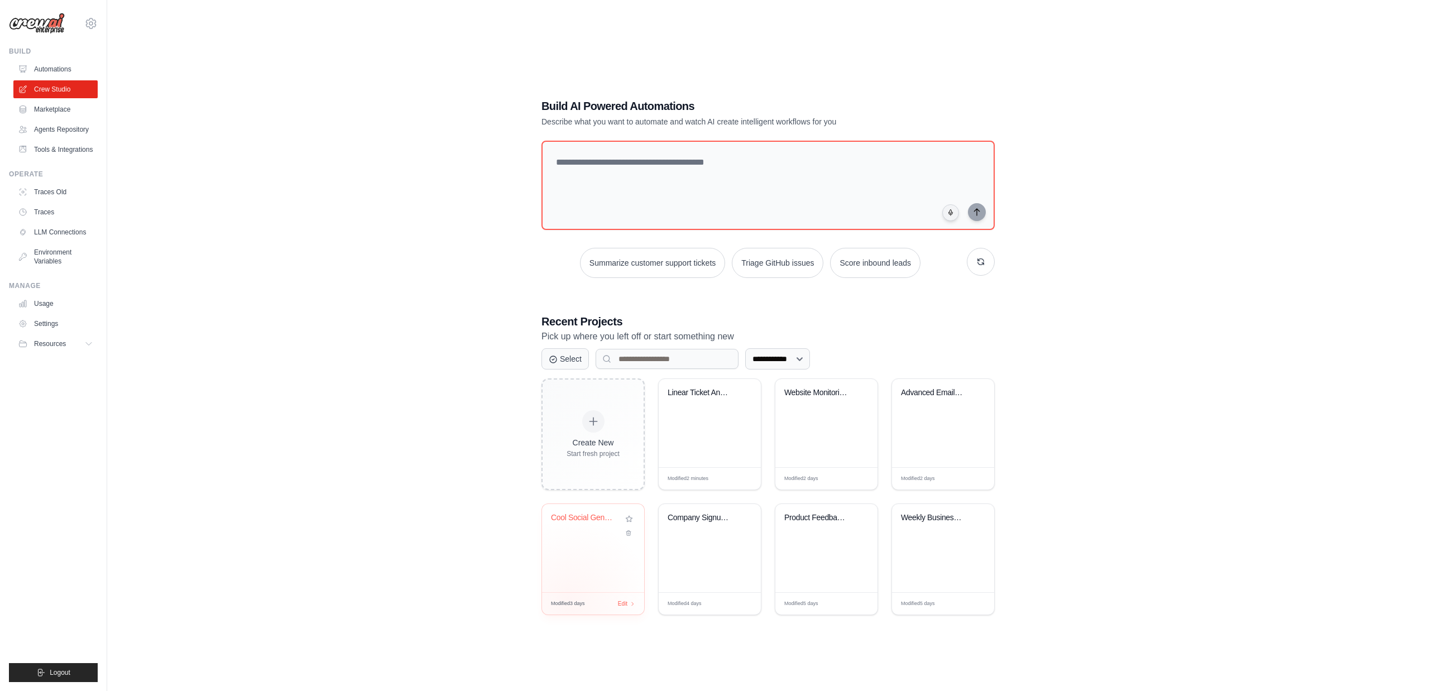
click at [569, 602] on span "Modified 3 days" at bounding box center [568, 604] width 34 height 8
click at [70, 151] on link "Tools & Integrations" at bounding box center [57, 150] width 84 height 18
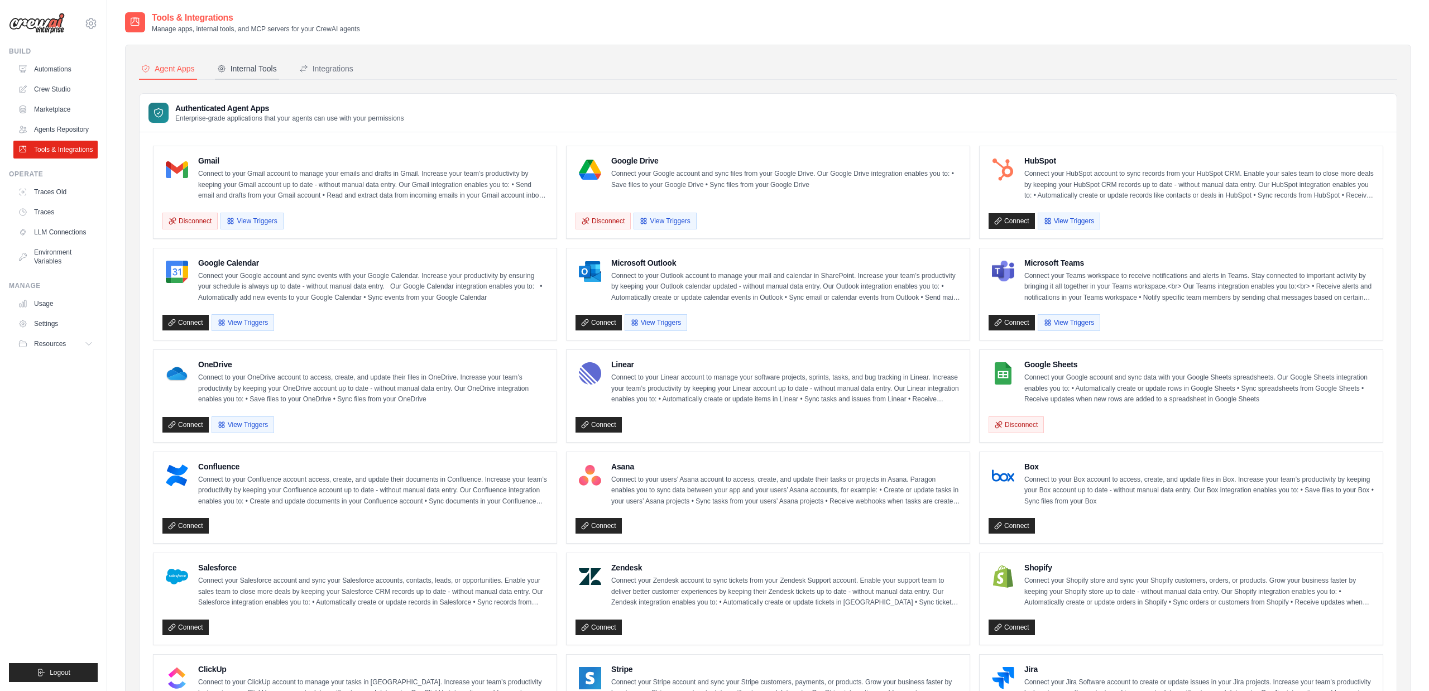
click at [250, 64] on div "Internal Tools" at bounding box center [247, 68] width 60 height 11
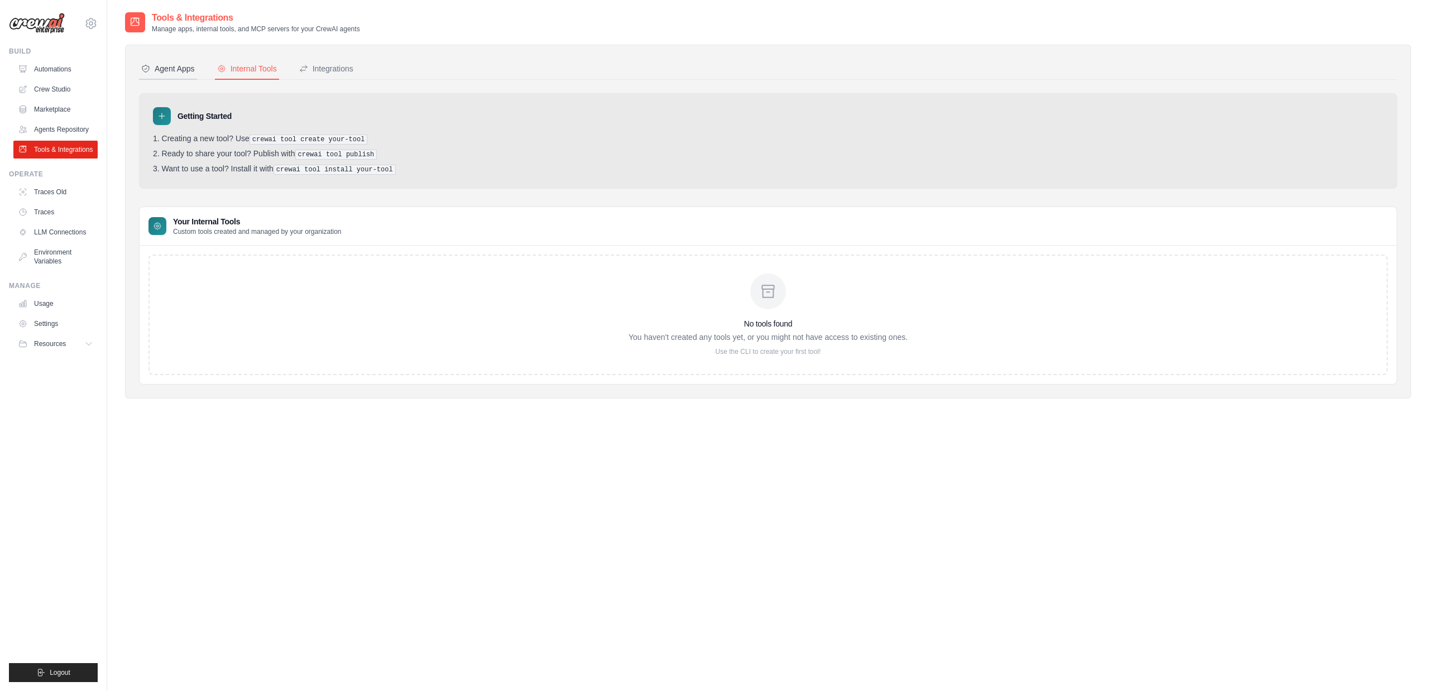
click at [169, 65] on div "Agent Apps" at bounding box center [168, 68] width 54 height 11
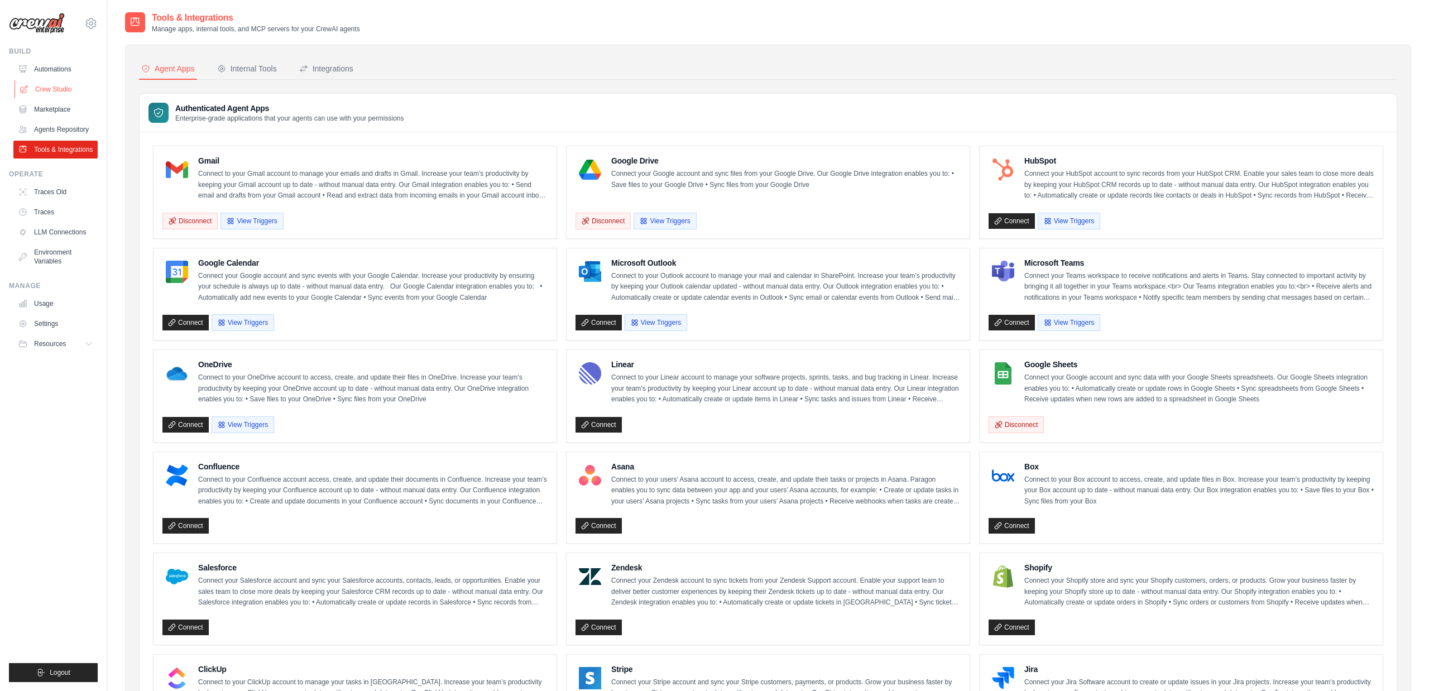
click at [60, 89] on link "Crew Studio" at bounding box center [57, 89] width 84 height 18
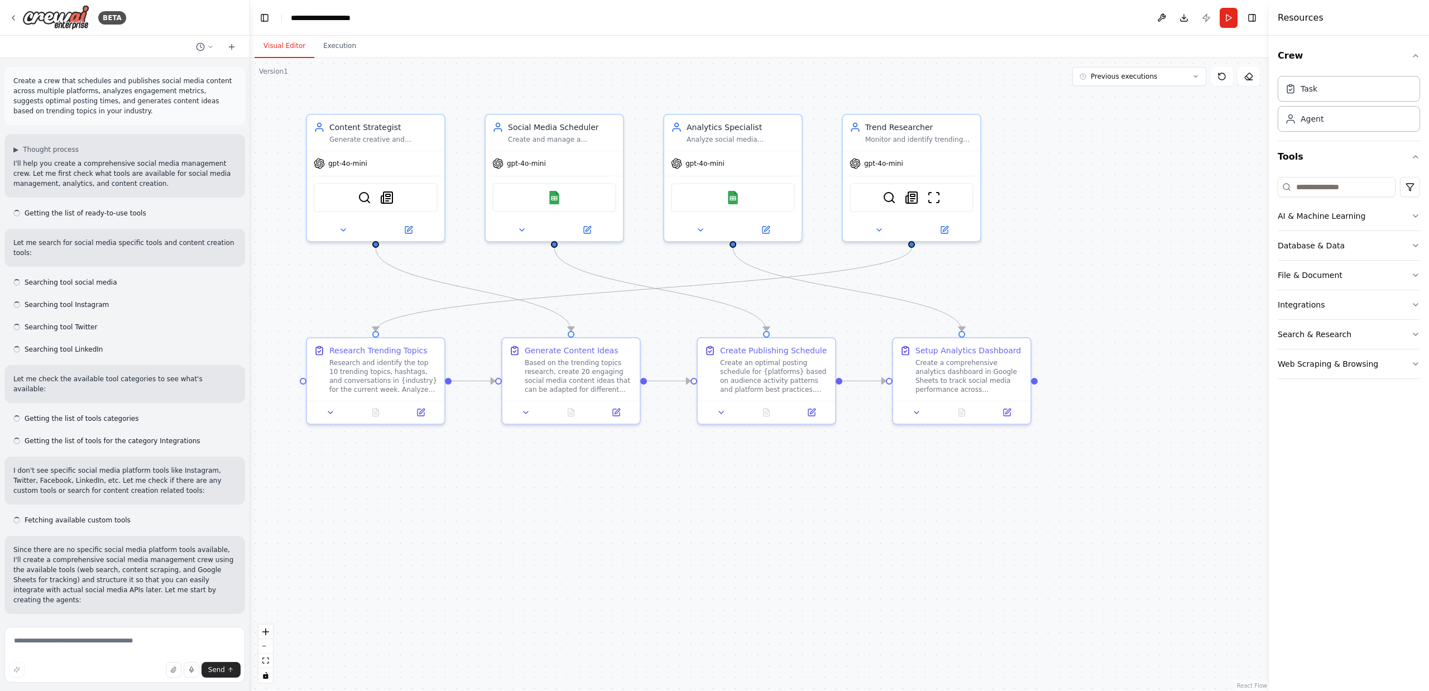
scroll to position [648, 0]
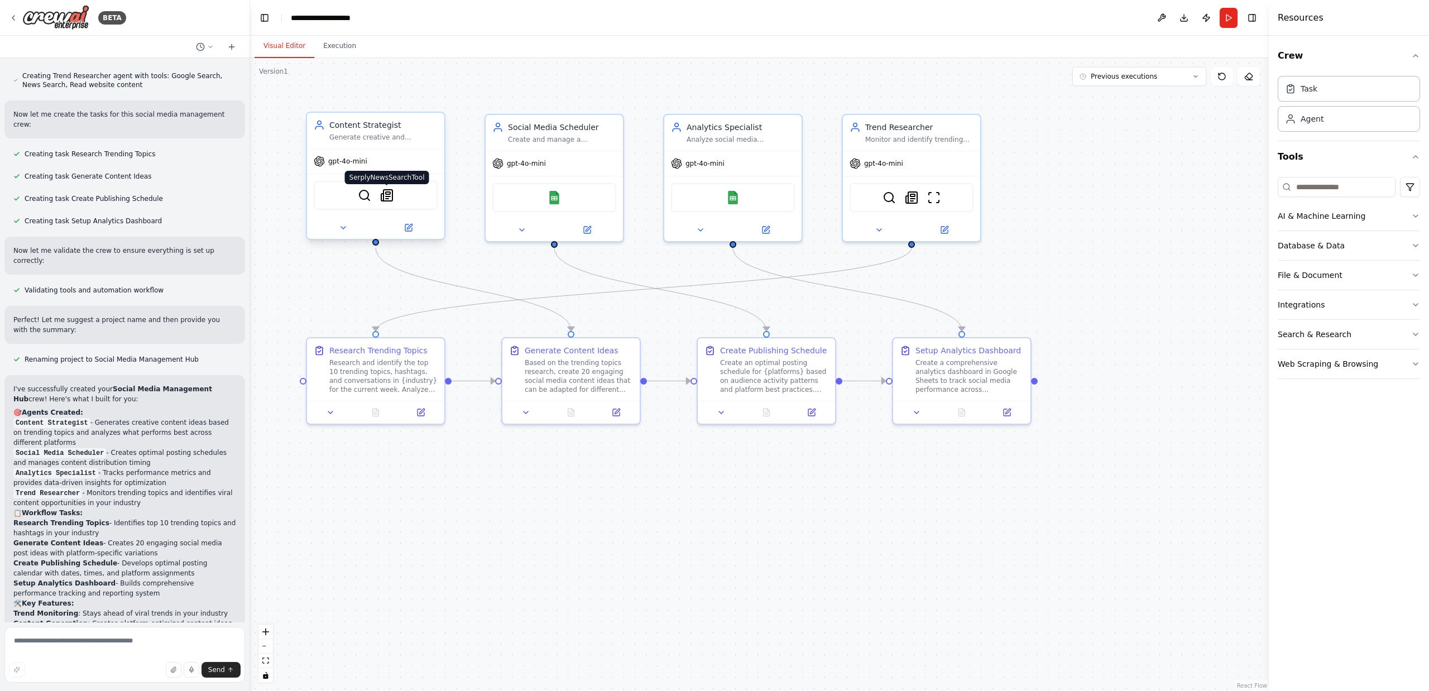
click at [390, 200] on img at bounding box center [386, 195] width 13 height 13
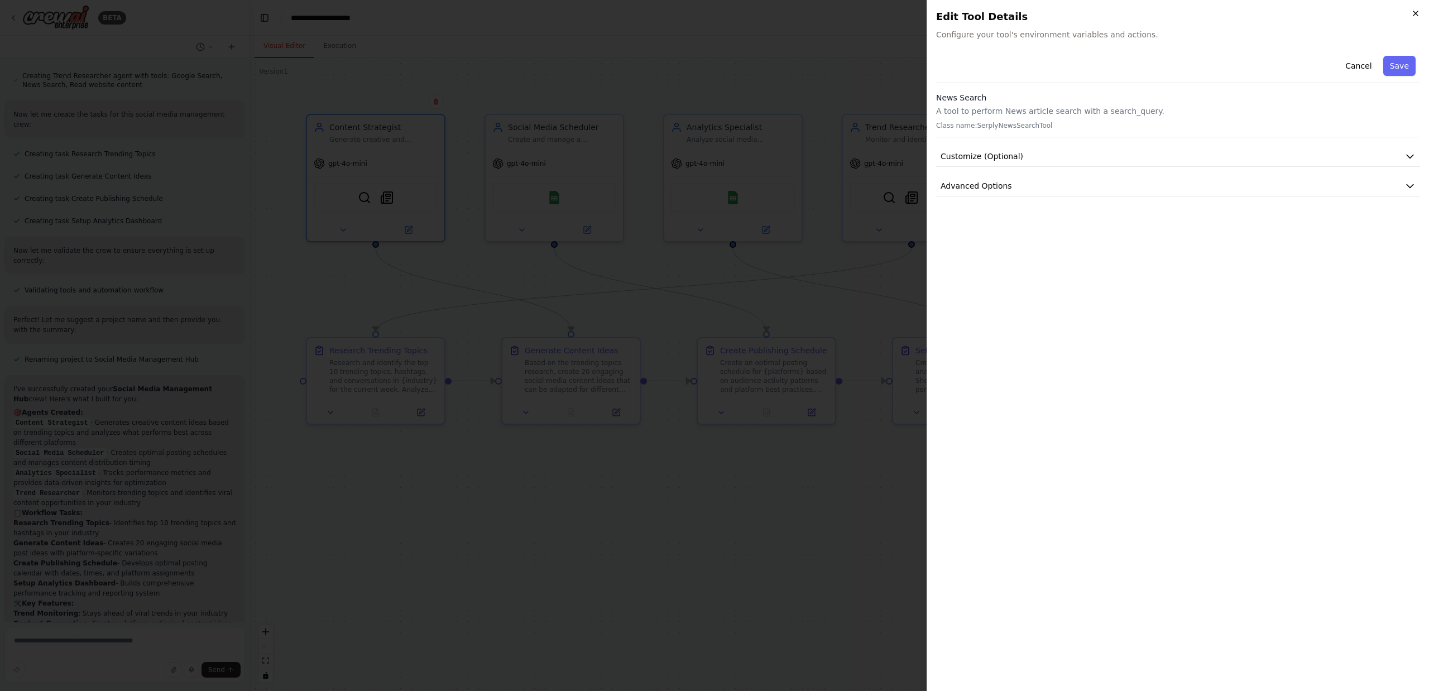
click at [1416, 11] on icon "button" at bounding box center [1415, 13] width 9 height 9
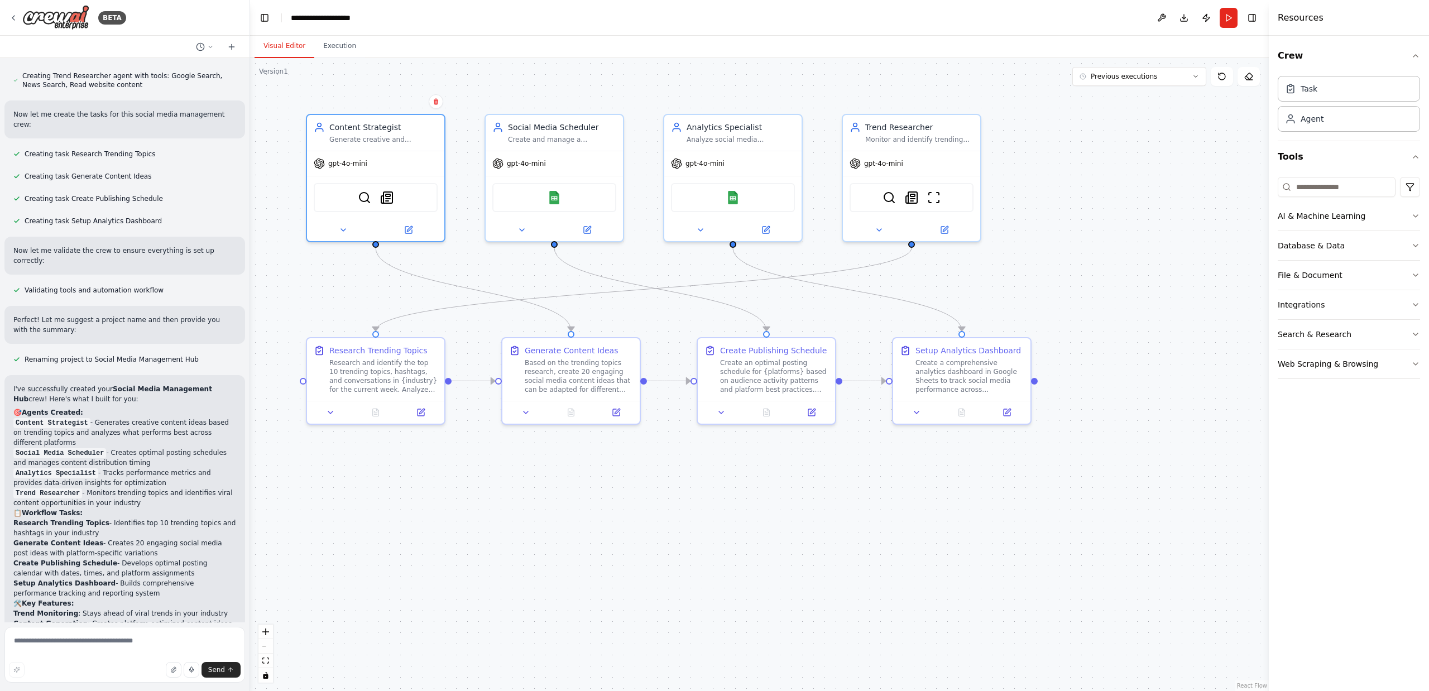
click at [1422, 249] on div "Crew Task Agent Tools AI & Machine Learning Database & Data File & Document Int…" at bounding box center [1349, 363] width 160 height 655
click at [1417, 244] on icon "button" at bounding box center [1415, 245] width 9 height 9
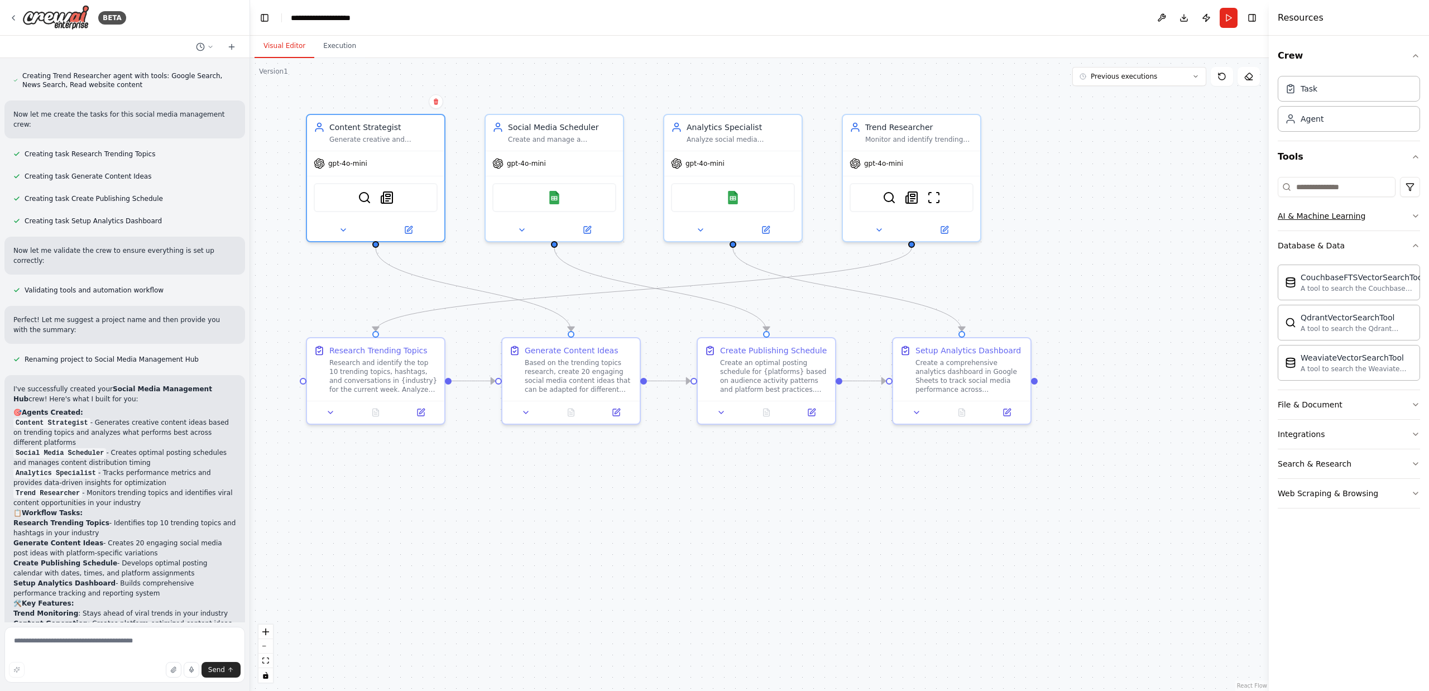
click at [1414, 212] on icon "button" at bounding box center [1415, 216] width 9 height 9
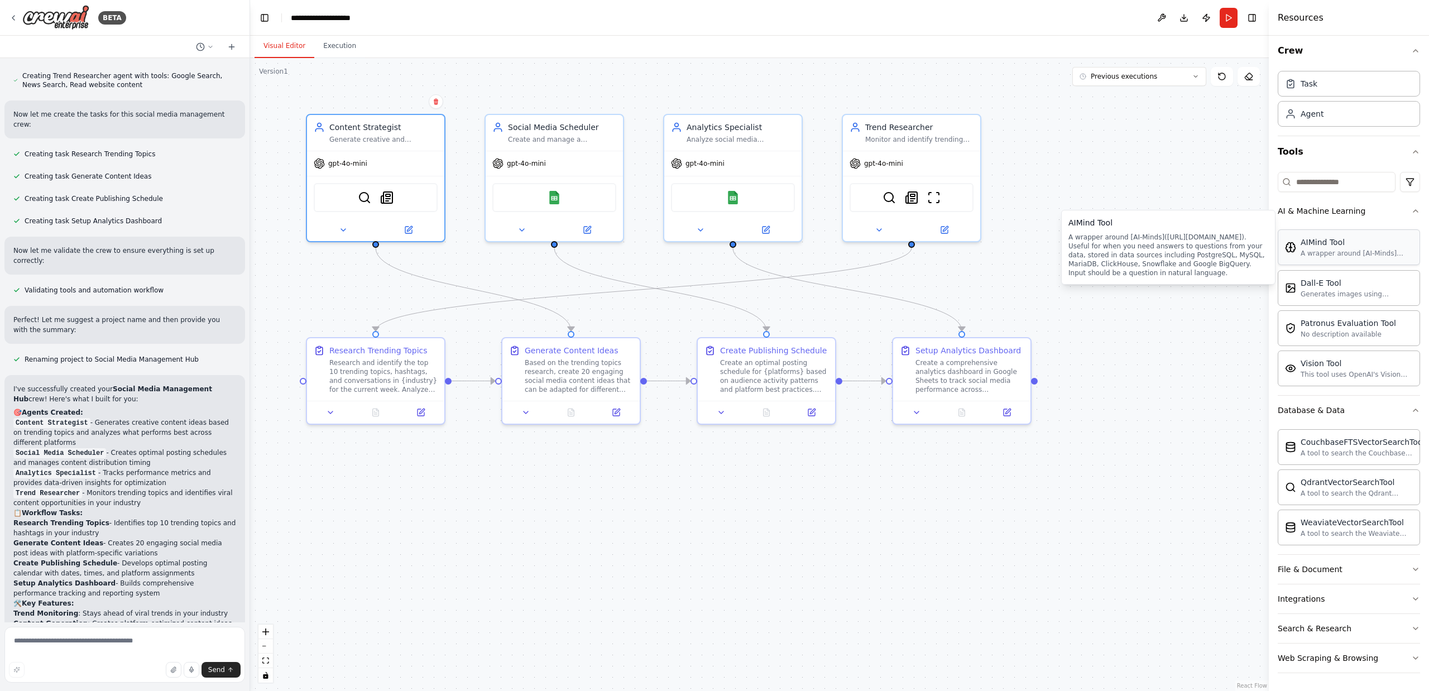
scroll to position [5, 0]
click at [21, 17] on div "BETA" at bounding box center [67, 17] width 117 height 25
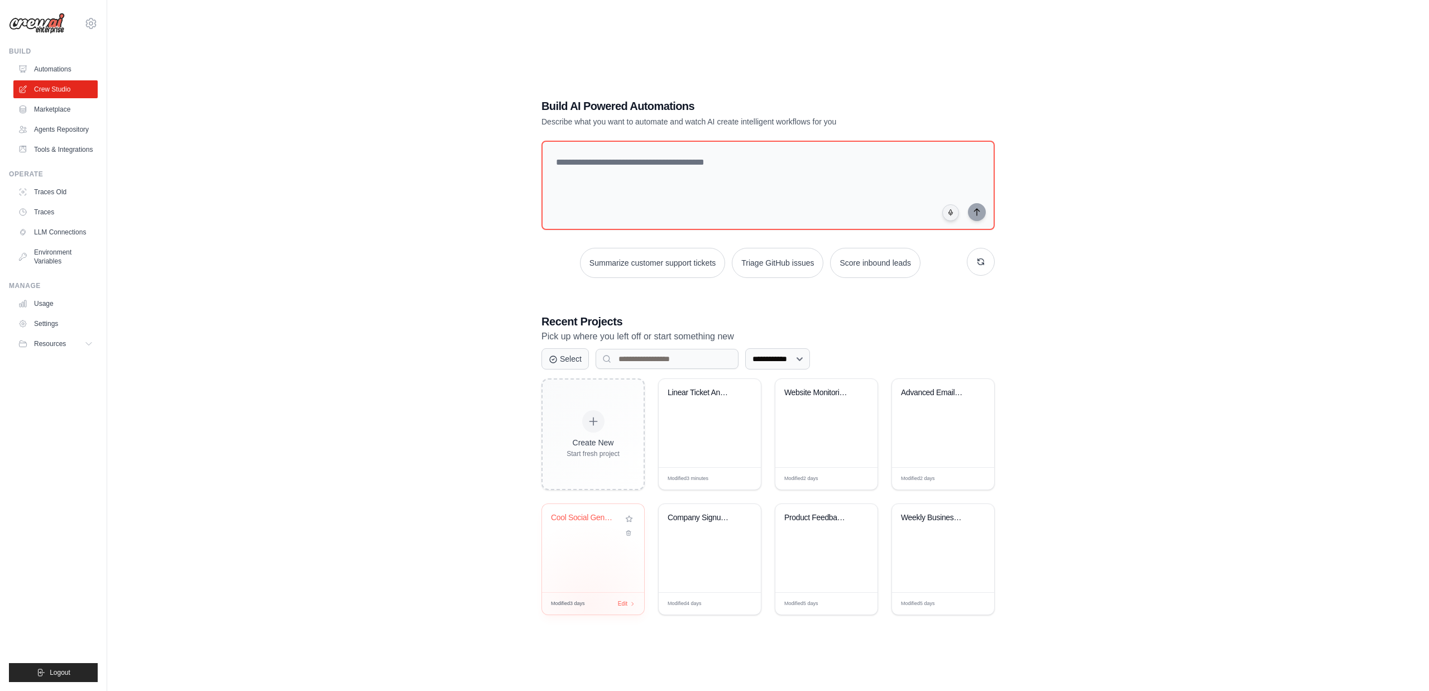
click at [588, 605] on div "Modified 3 days Edit" at bounding box center [593, 603] width 102 height 22
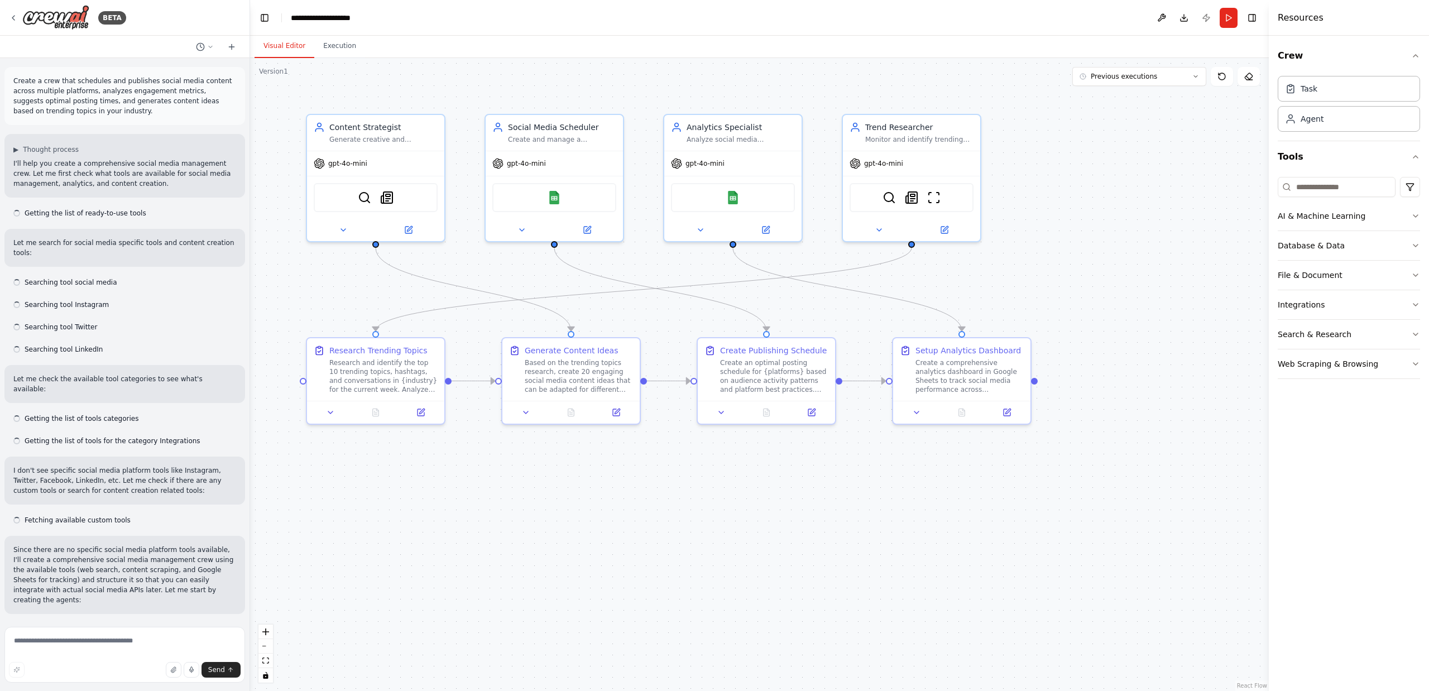
scroll to position [1800, 0]
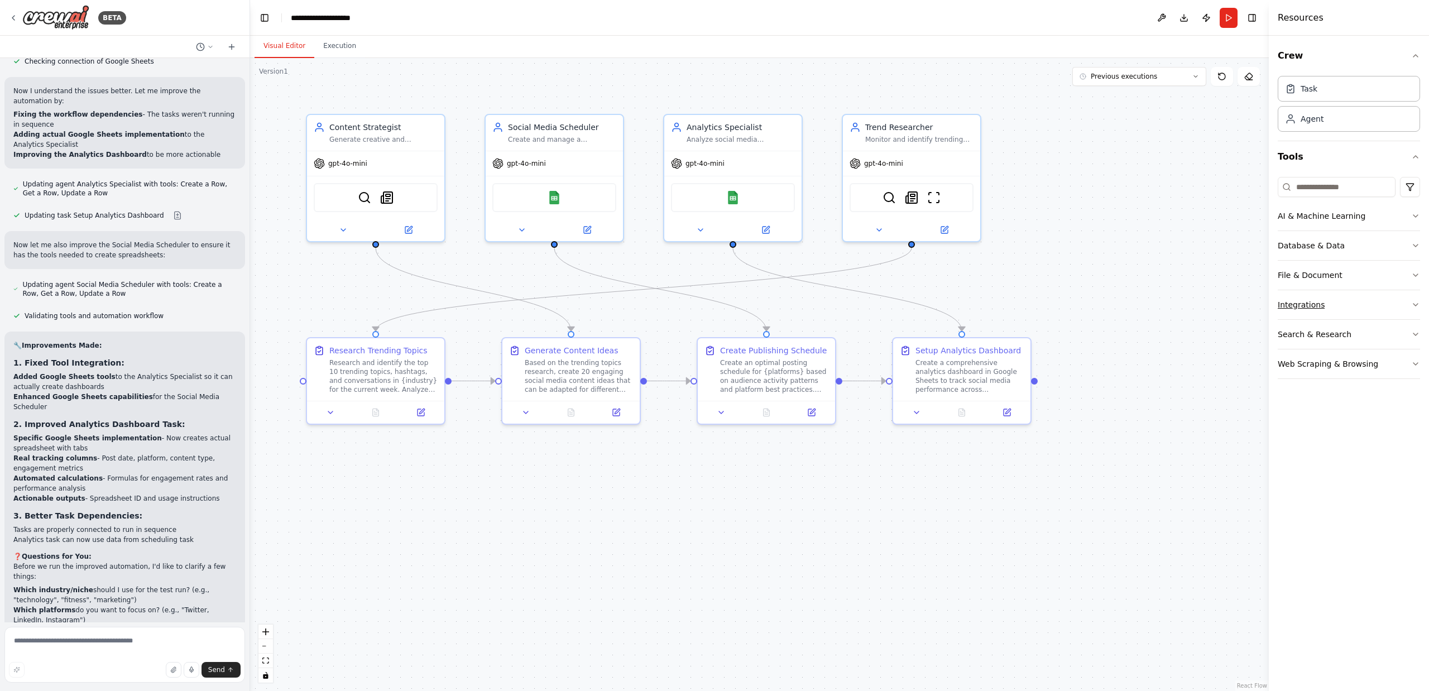
click at [1417, 301] on icon "button" at bounding box center [1415, 304] width 9 height 9
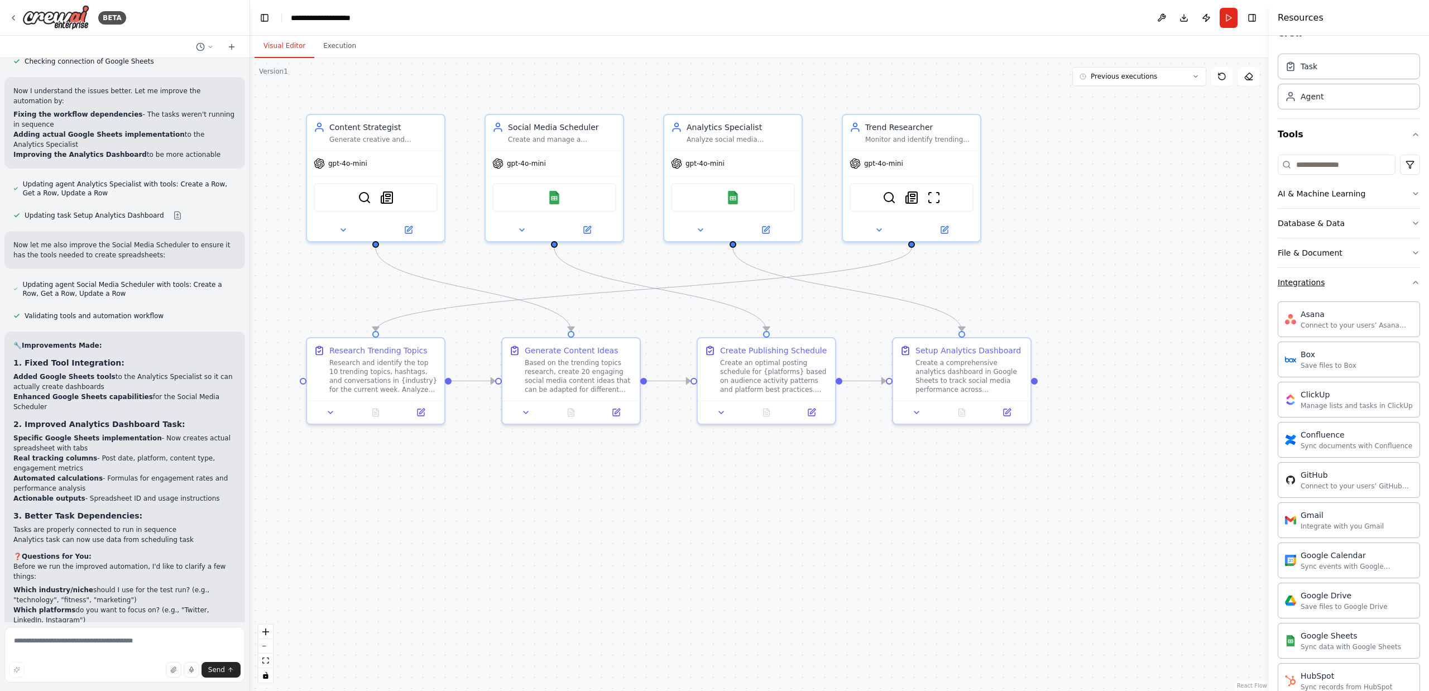
scroll to position [0, 0]
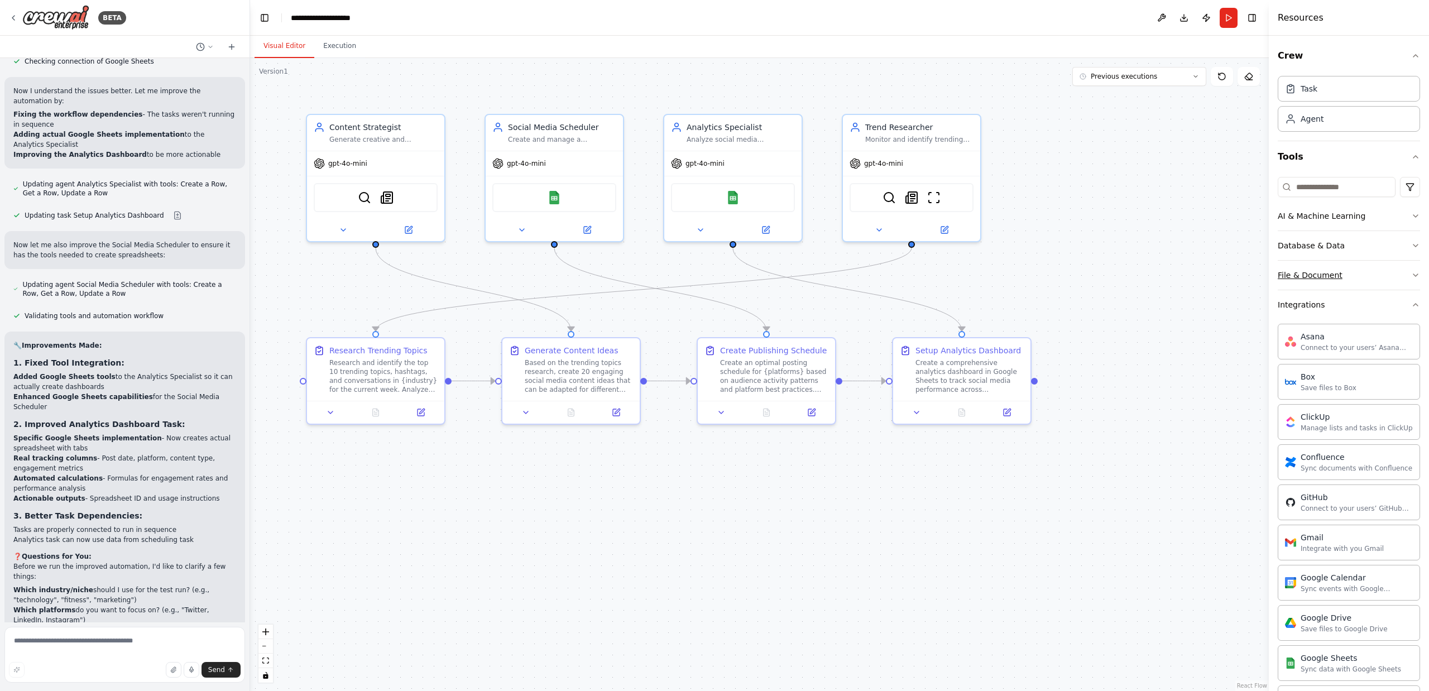
click at [1416, 276] on icon "button" at bounding box center [1416, 275] width 4 height 2
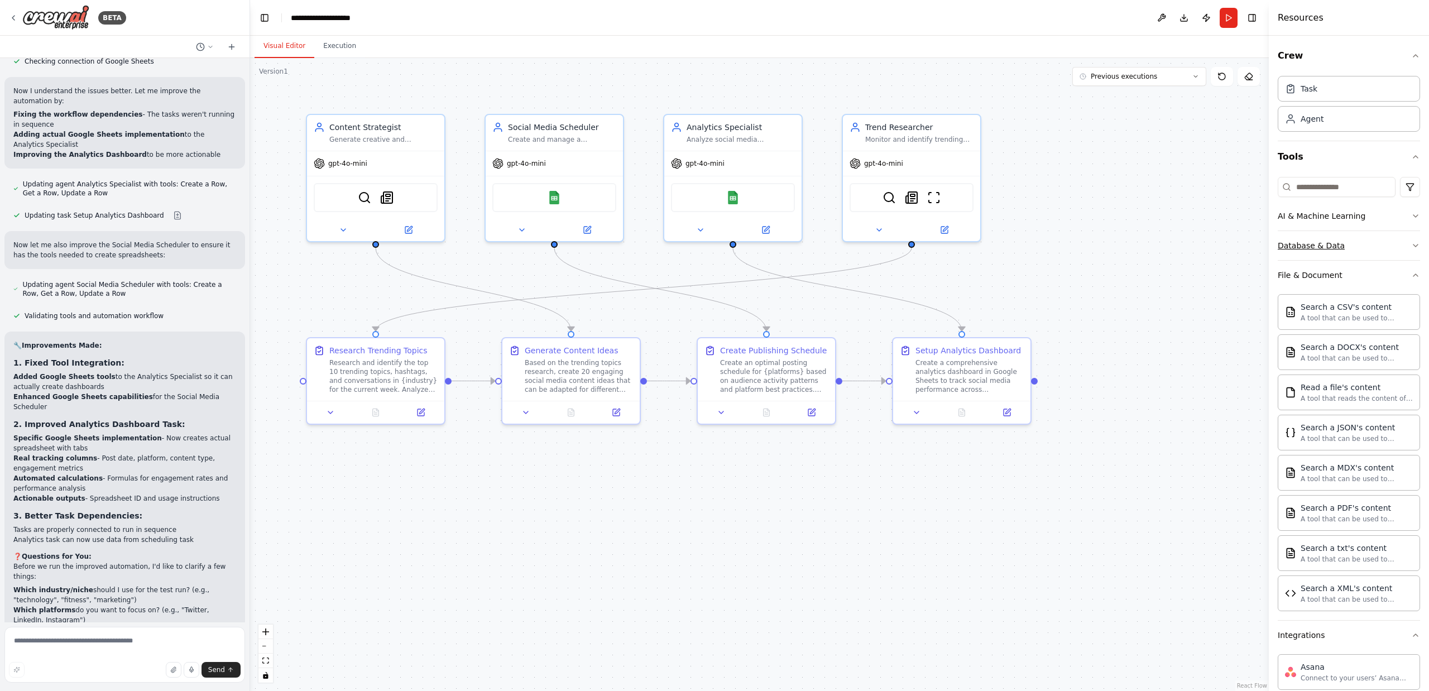
click at [1415, 249] on icon "button" at bounding box center [1415, 245] width 9 height 9
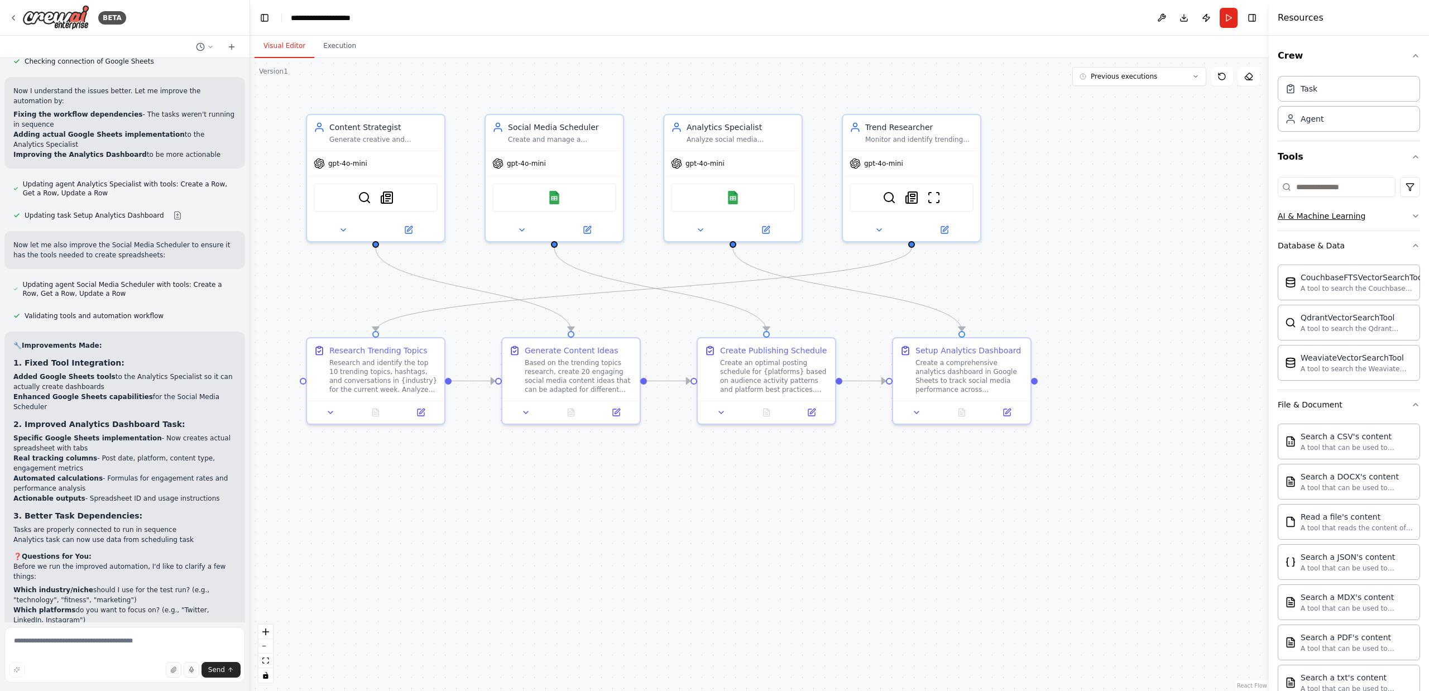
click at [1415, 221] on button "AI & Machine Learning" at bounding box center [1349, 216] width 142 height 29
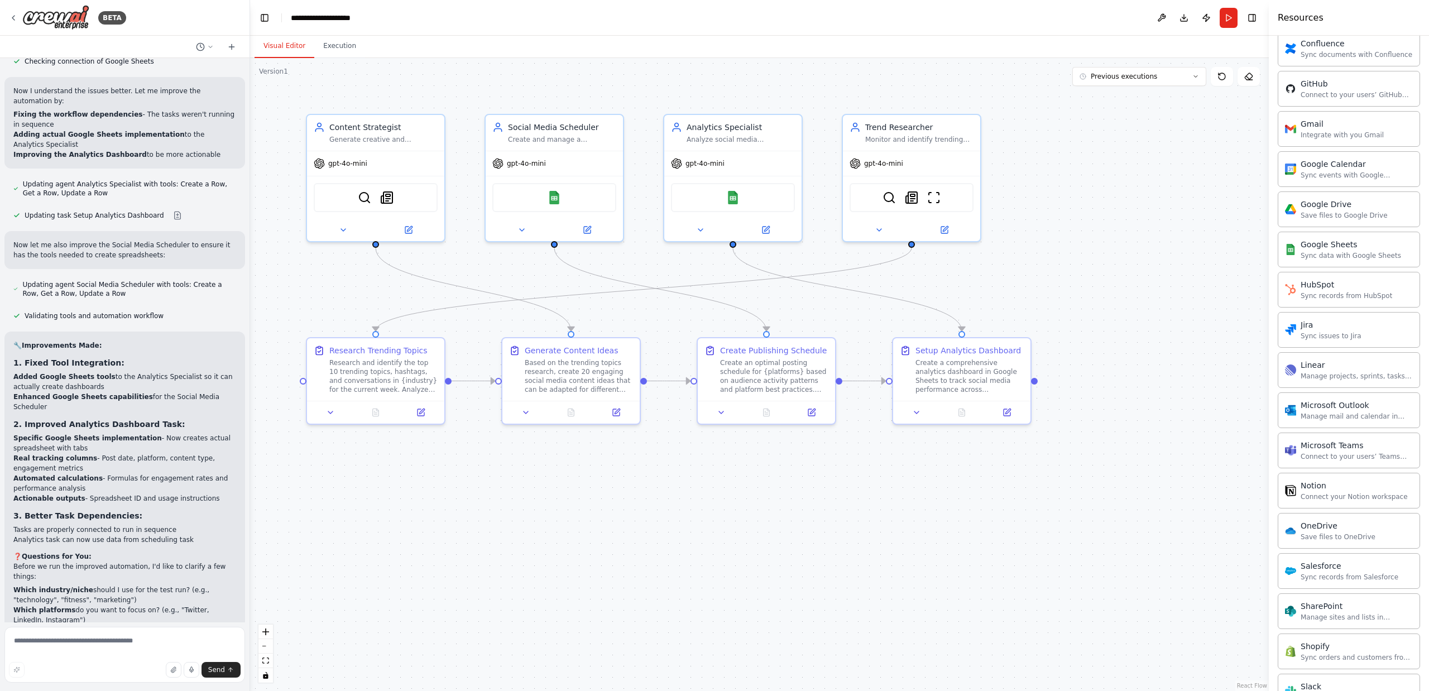
scroll to position [1229, 0]
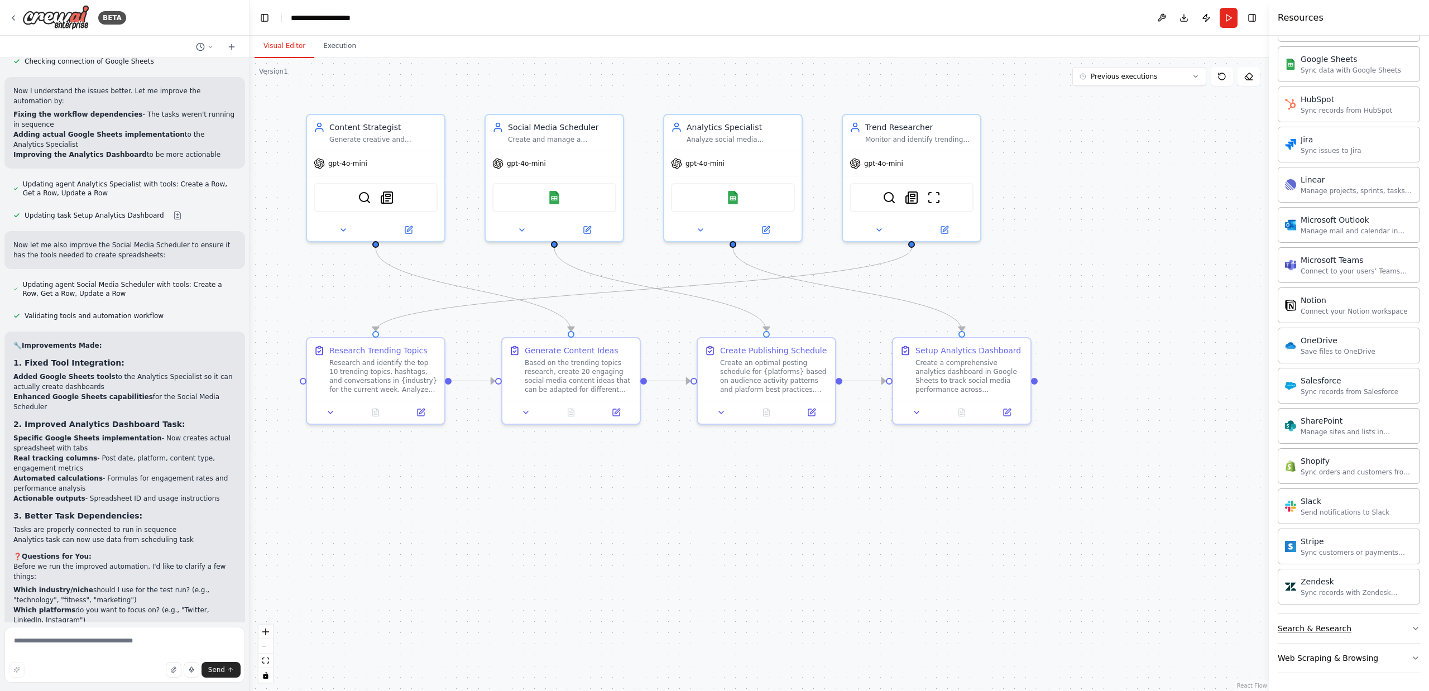
click at [1412, 628] on icon "button" at bounding box center [1415, 628] width 9 height 9
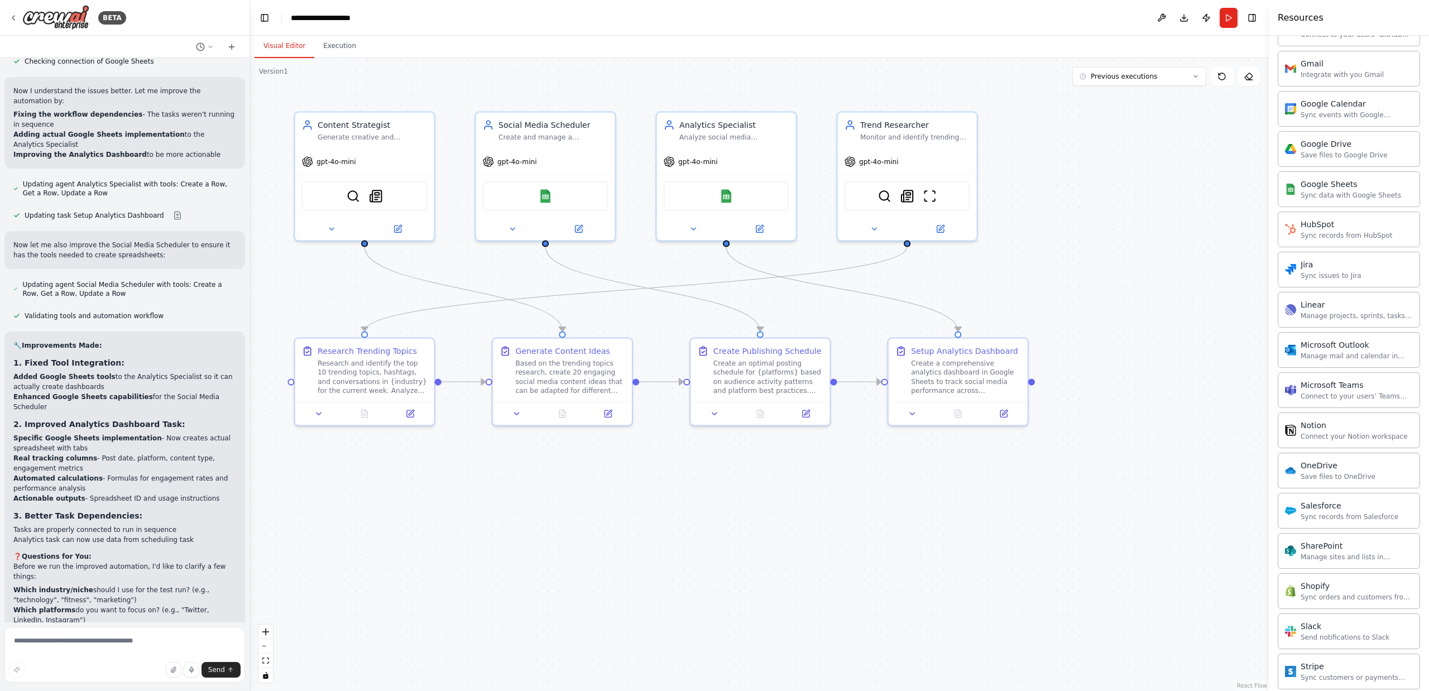
scroll to position [1103, 0]
click at [14, 20] on icon at bounding box center [13, 17] width 9 height 9
